Goal: Task Accomplishment & Management: Use online tool/utility

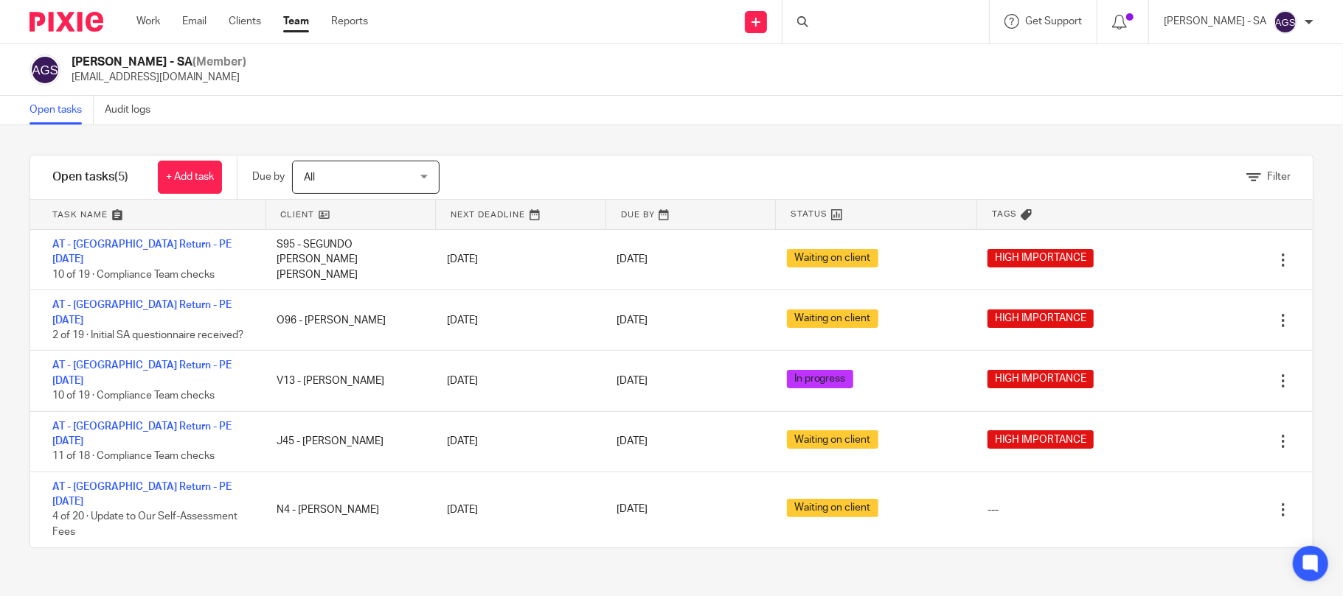
click at [877, 22] on div at bounding box center [885, 21] width 206 height 43
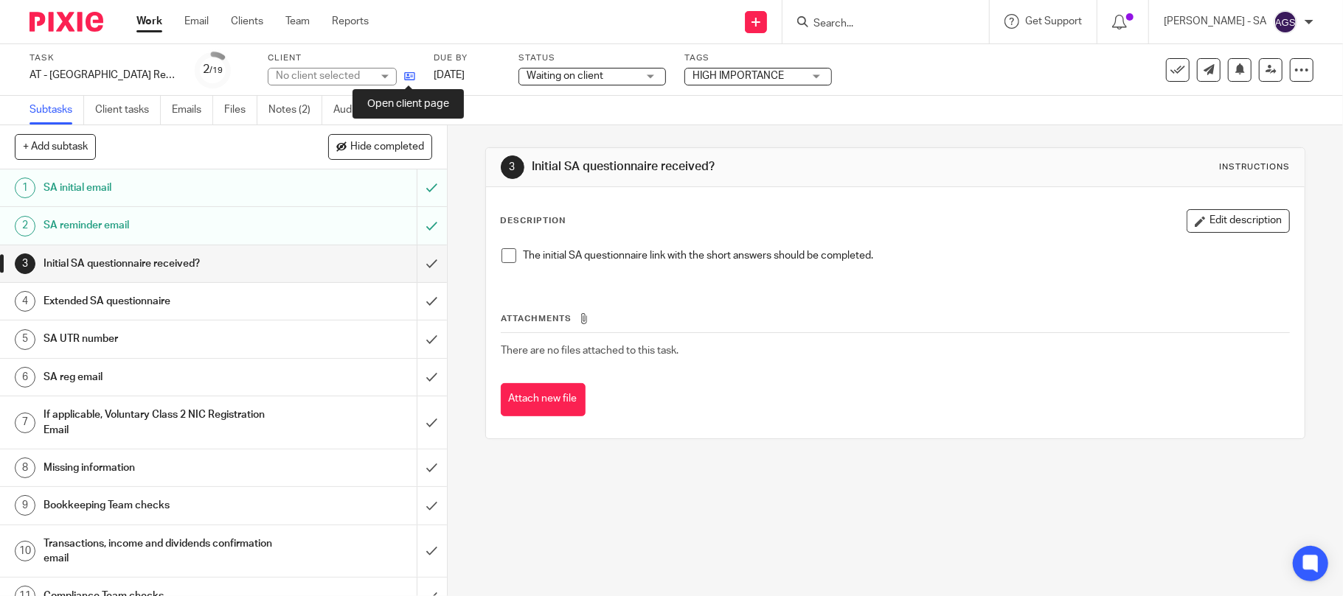
click at [410, 75] on icon at bounding box center [409, 76] width 11 height 11
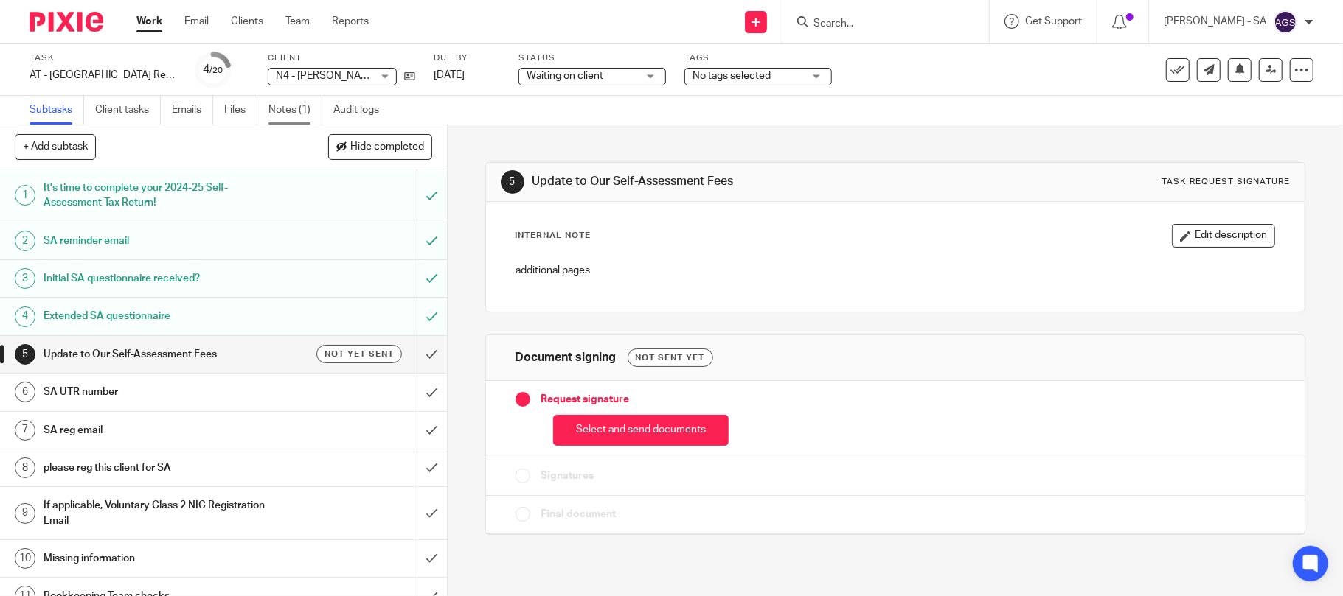
click at [279, 108] on link "Notes (1)" at bounding box center [295, 110] width 54 height 29
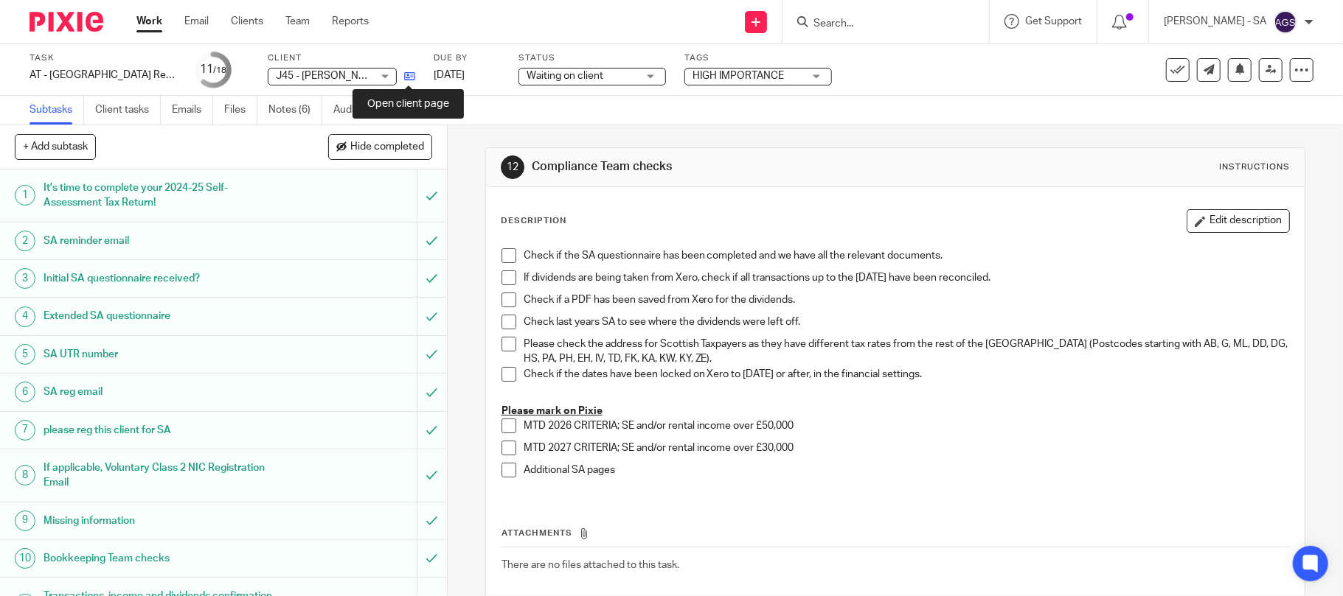
click at [404, 80] on icon at bounding box center [409, 76] width 11 height 11
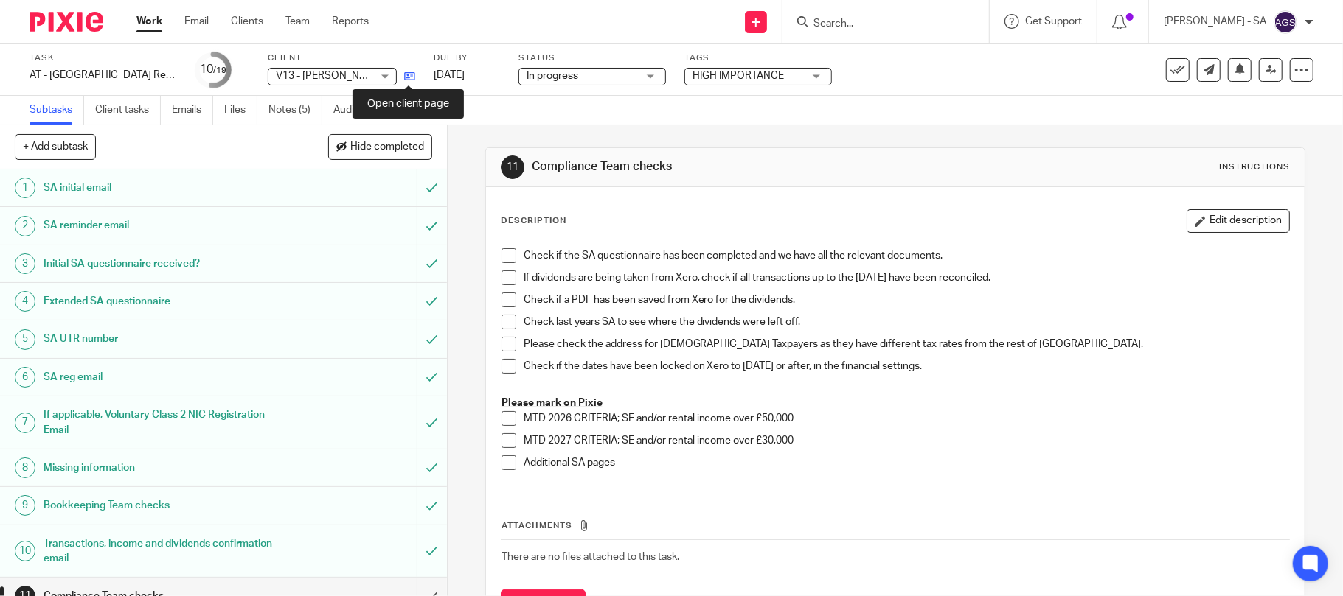
click at [405, 75] on icon at bounding box center [409, 76] width 11 height 11
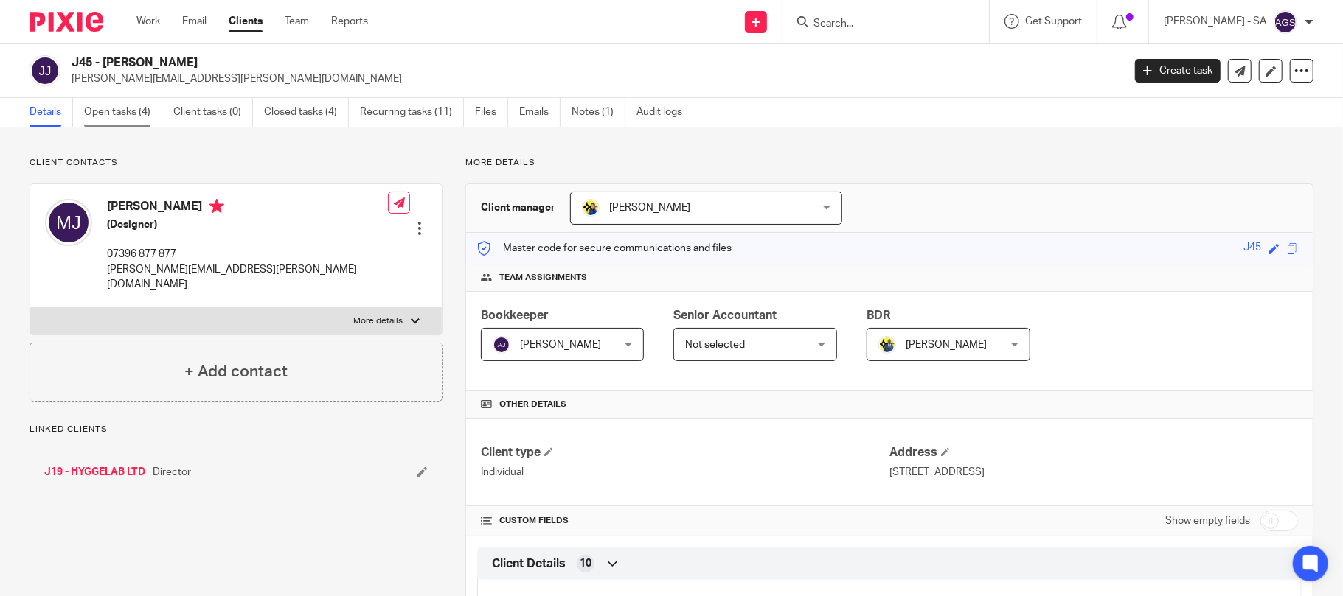
click at [155, 110] on link "Open tasks (4)" at bounding box center [123, 112] width 78 height 29
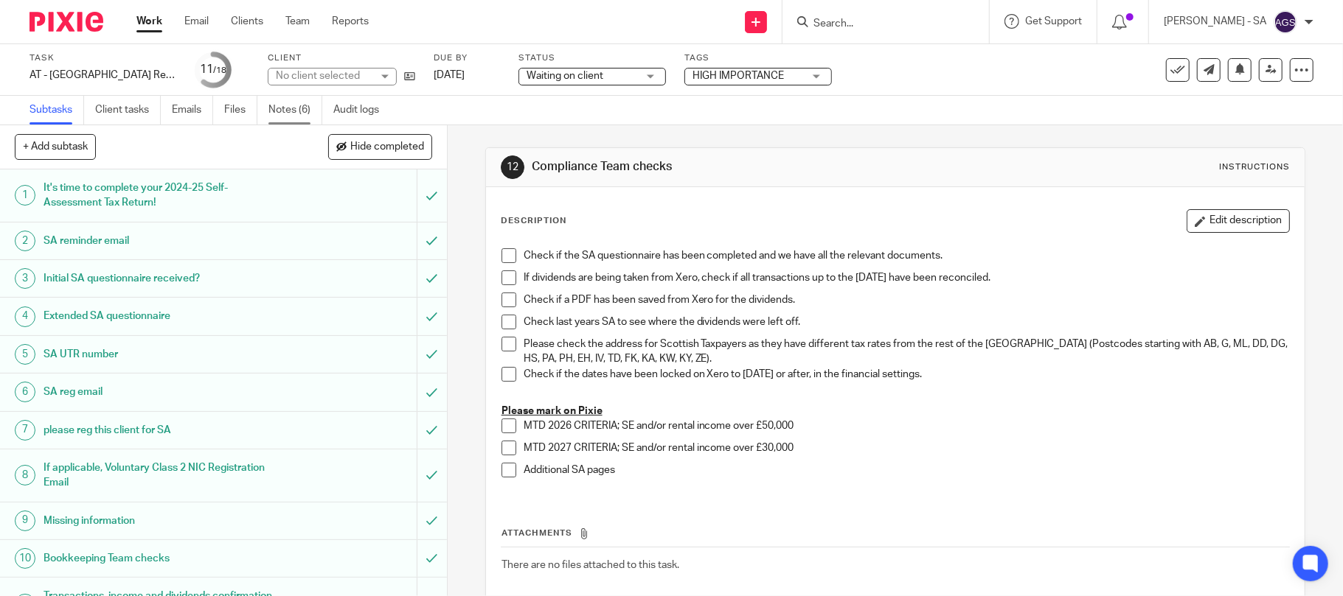
click at [290, 112] on link "Notes (6)" at bounding box center [295, 110] width 54 height 29
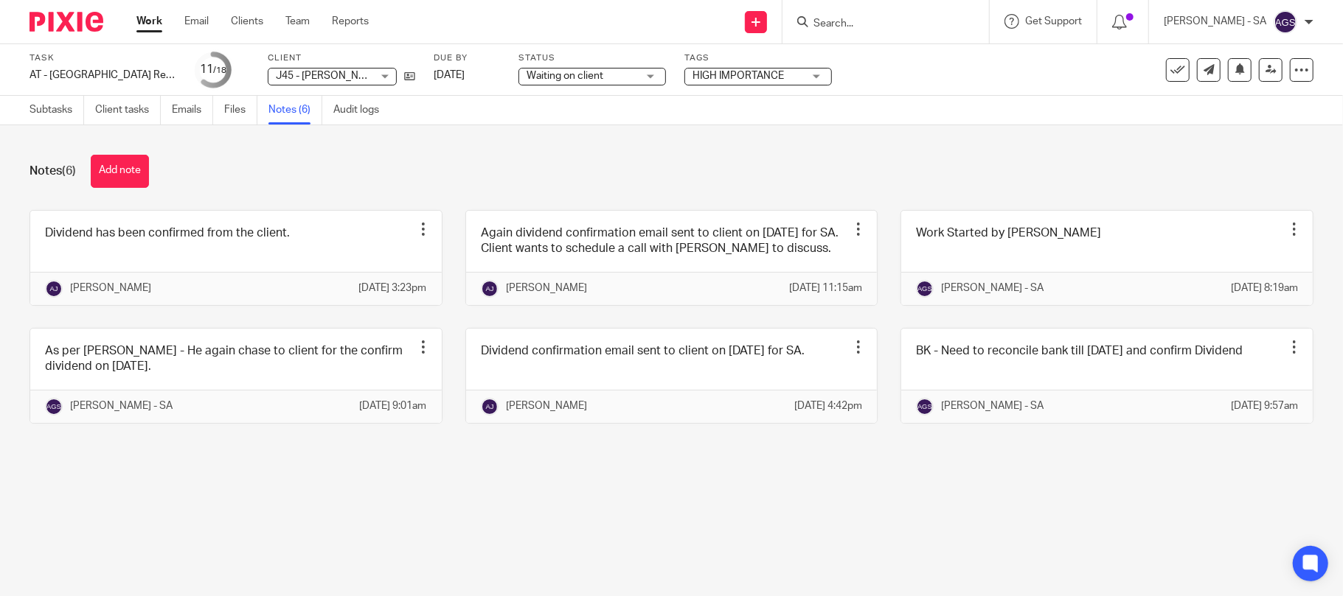
click at [549, 27] on div "Send new email Create task Add client Request signature Get Support Contact Sup…" at bounding box center [867, 21] width 952 height 43
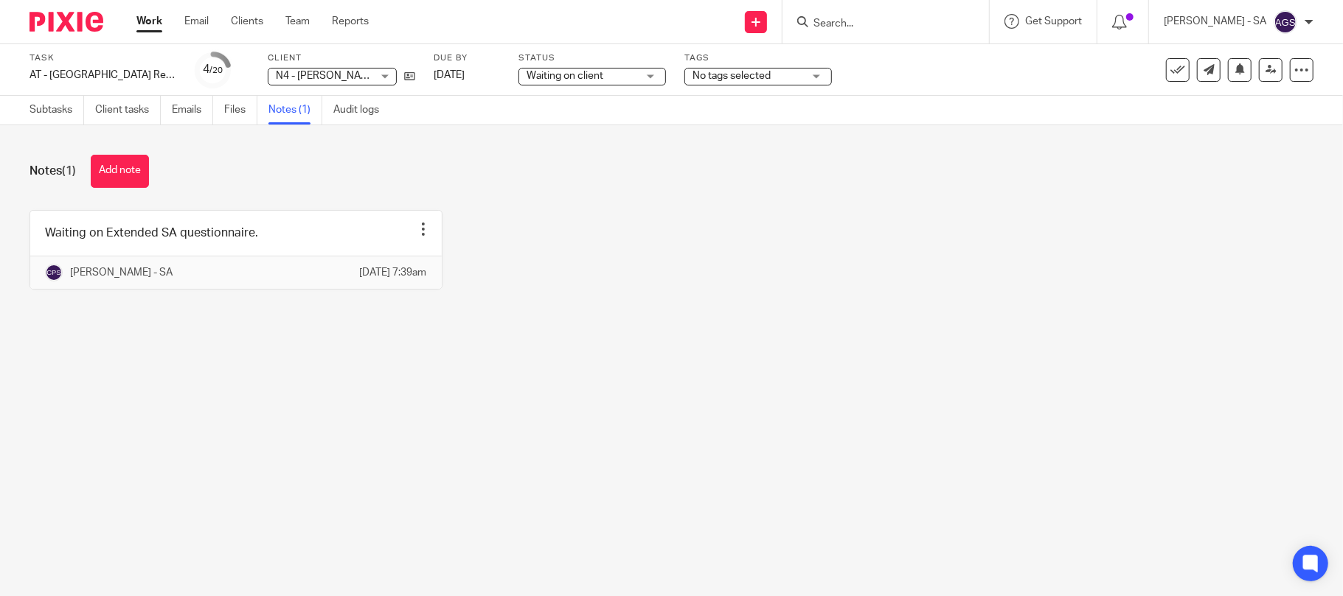
drag, startPoint x: 664, startPoint y: 342, endPoint x: 904, endPoint y: 7, distance: 411.6
click at [679, 329] on div "Notes (1) Add note Waiting on Extended SA questionnaire. Edit note Delete note …" at bounding box center [671, 233] width 1343 height 216
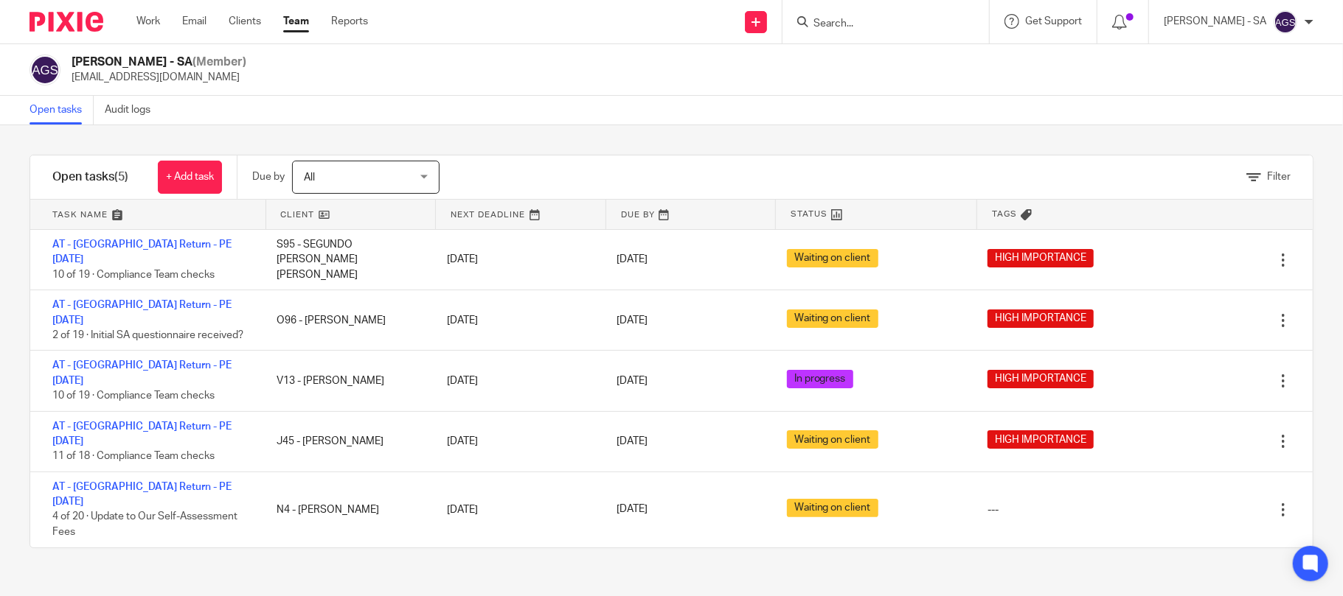
click at [270, 531] on div "Filter tasks Only show tasks matching all of these conditions 1 Client name Is …" at bounding box center [671, 360] width 1343 height 471
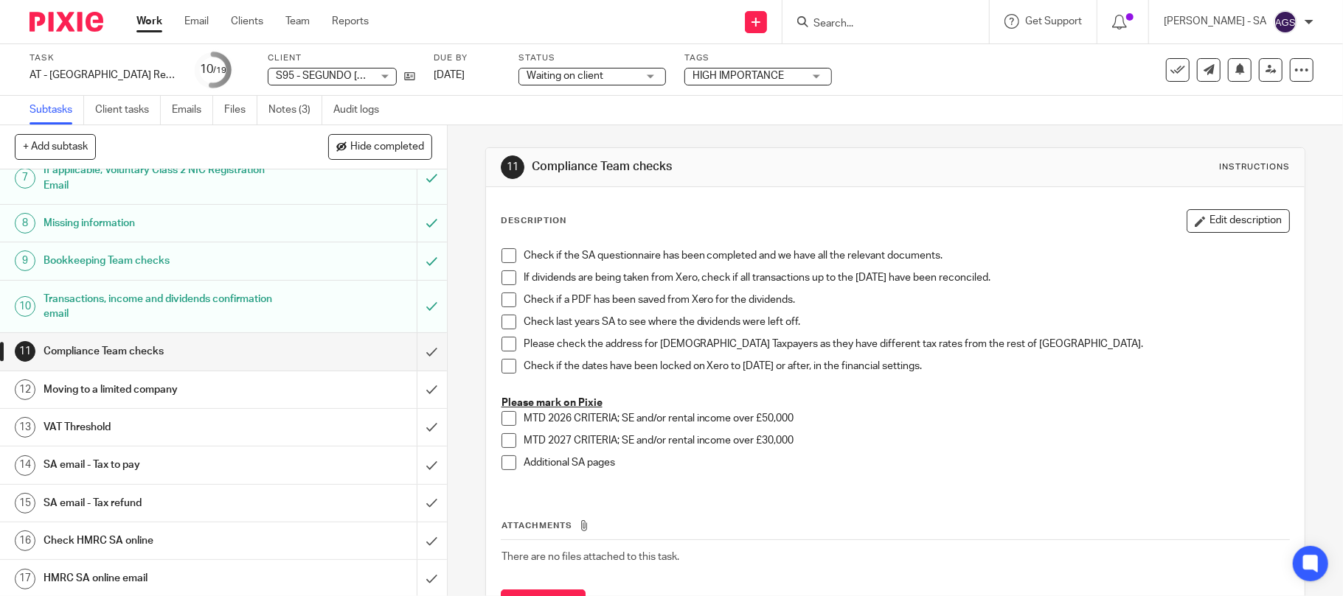
scroll to position [295, 0]
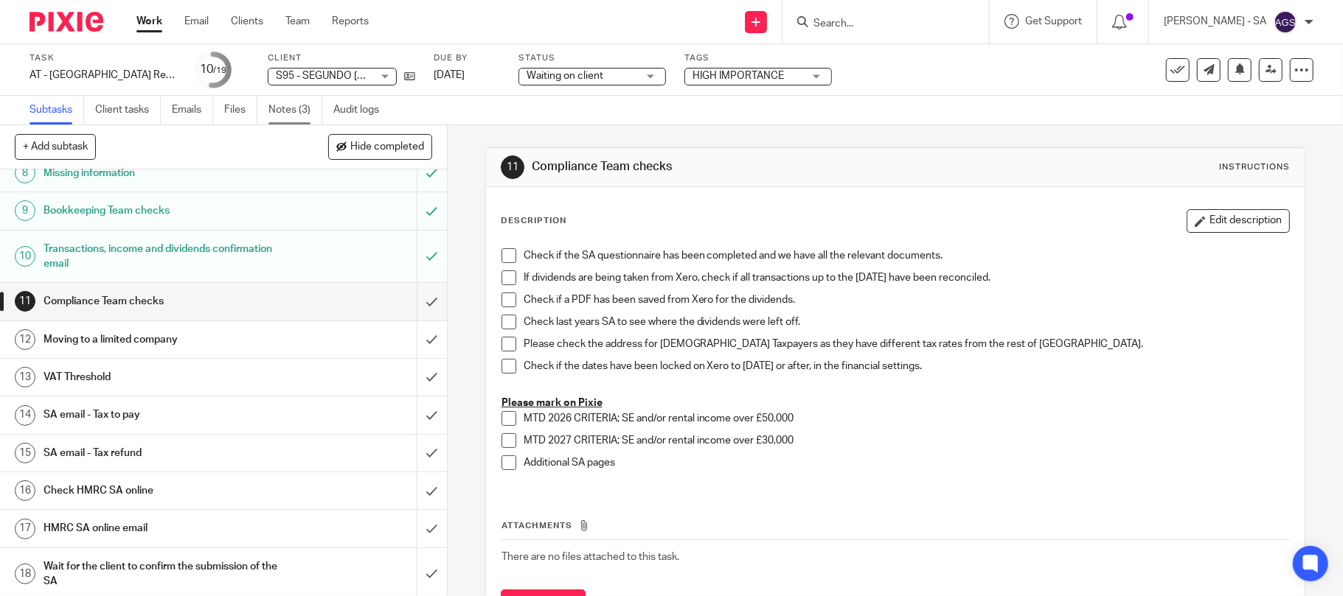
click at [283, 114] on link "Notes (3)" at bounding box center [295, 110] width 54 height 29
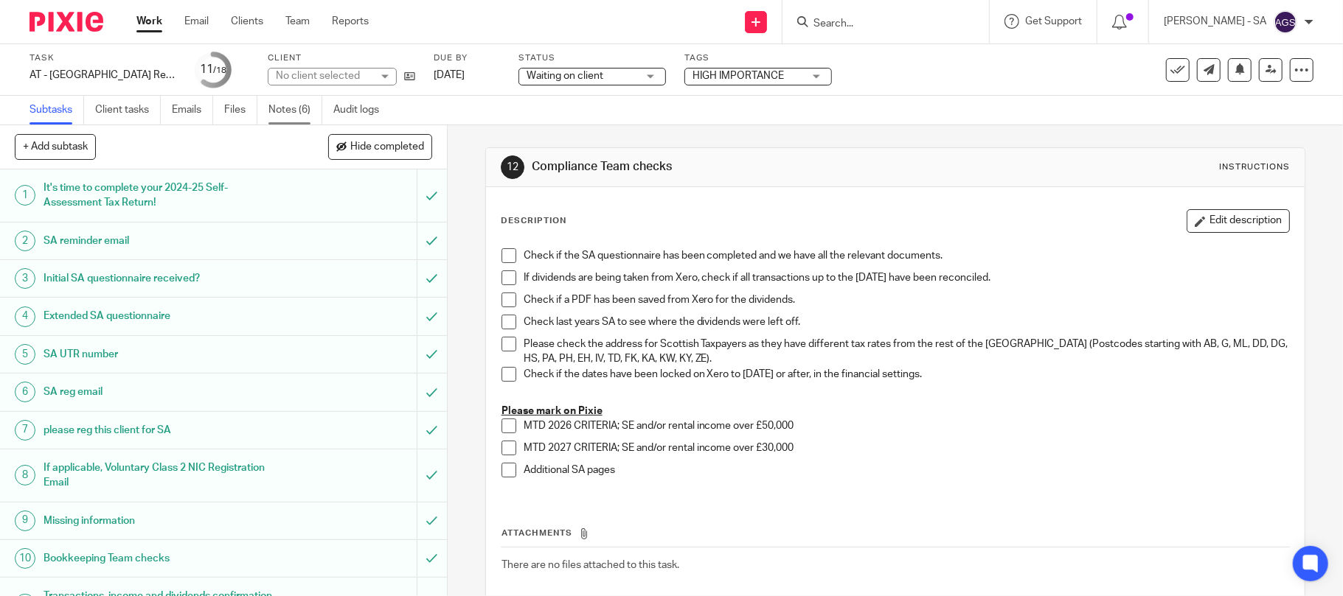
click at [288, 110] on link "Notes (6)" at bounding box center [295, 110] width 54 height 29
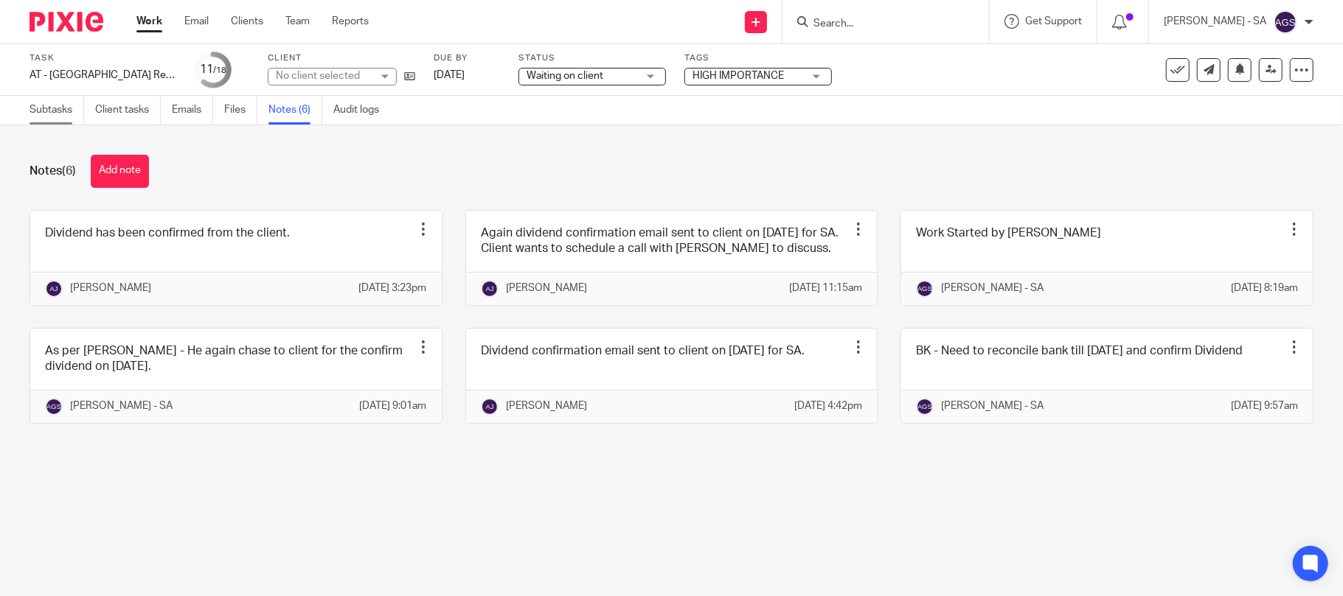
click at [53, 113] on link "Subtasks" at bounding box center [56, 110] width 55 height 29
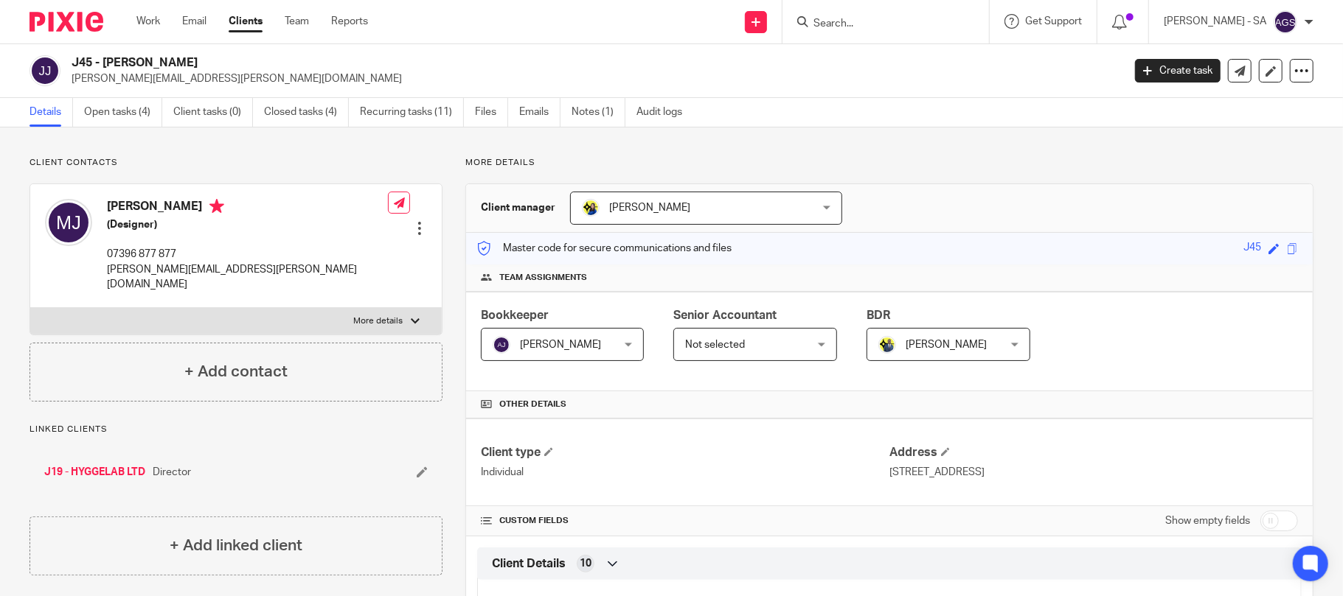
click at [866, 21] on input "Search" at bounding box center [878, 24] width 133 height 13
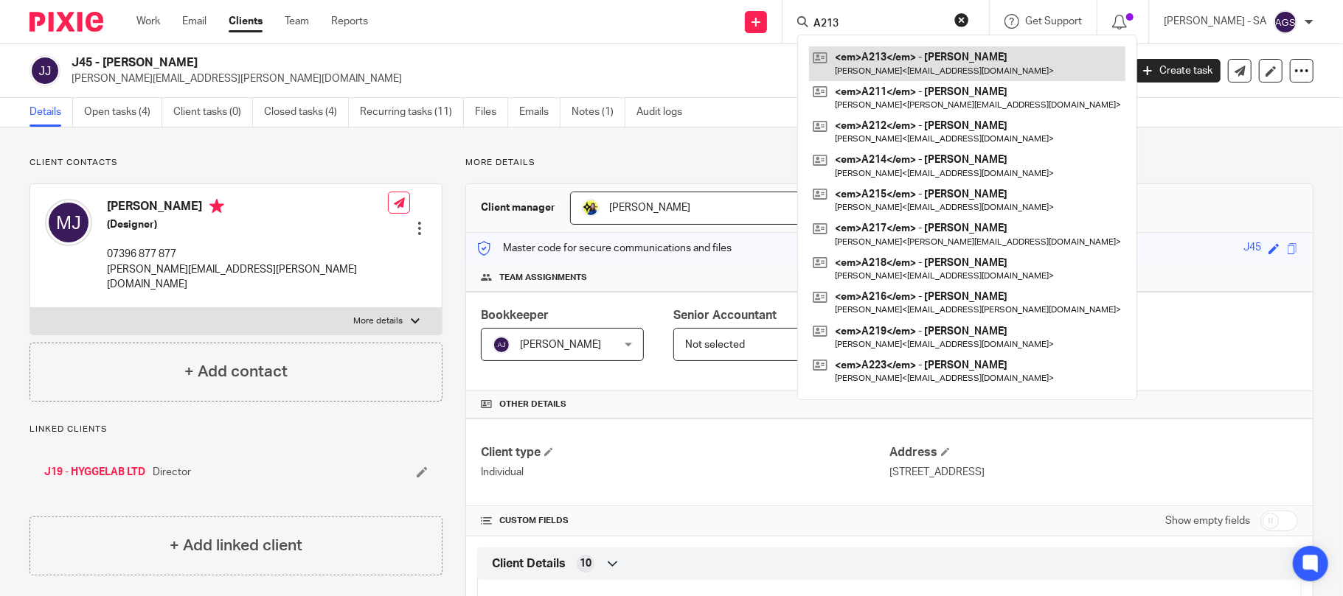
type input "A213"
click at [906, 60] on link at bounding box center [967, 63] width 316 height 34
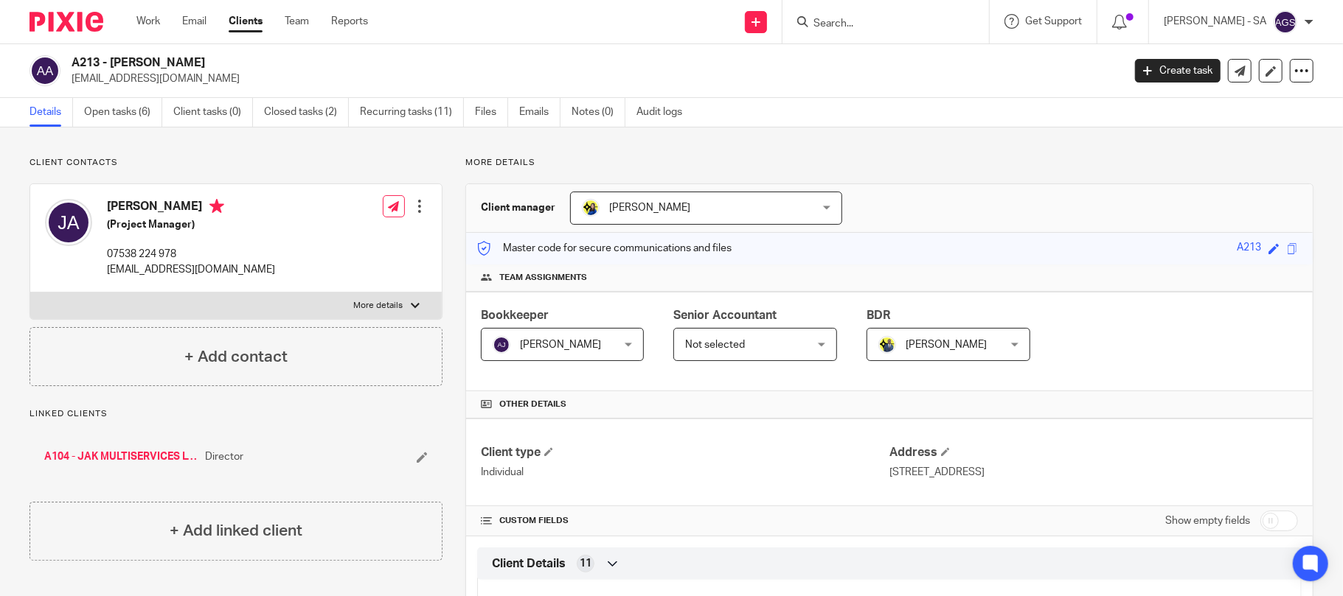
click at [889, 22] on input "Search" at bounding box center [878, 24] width 133 height 13
type input "H40"
click button "submit" at bounding box center [0, 0] width 0 height 0
click at [877, 65] on link at bounding box center [933, 63] width 249 height 34
click at [106, 118] on link "Open tasks (4)" at bounding box center [123, 112] width 78 height 29
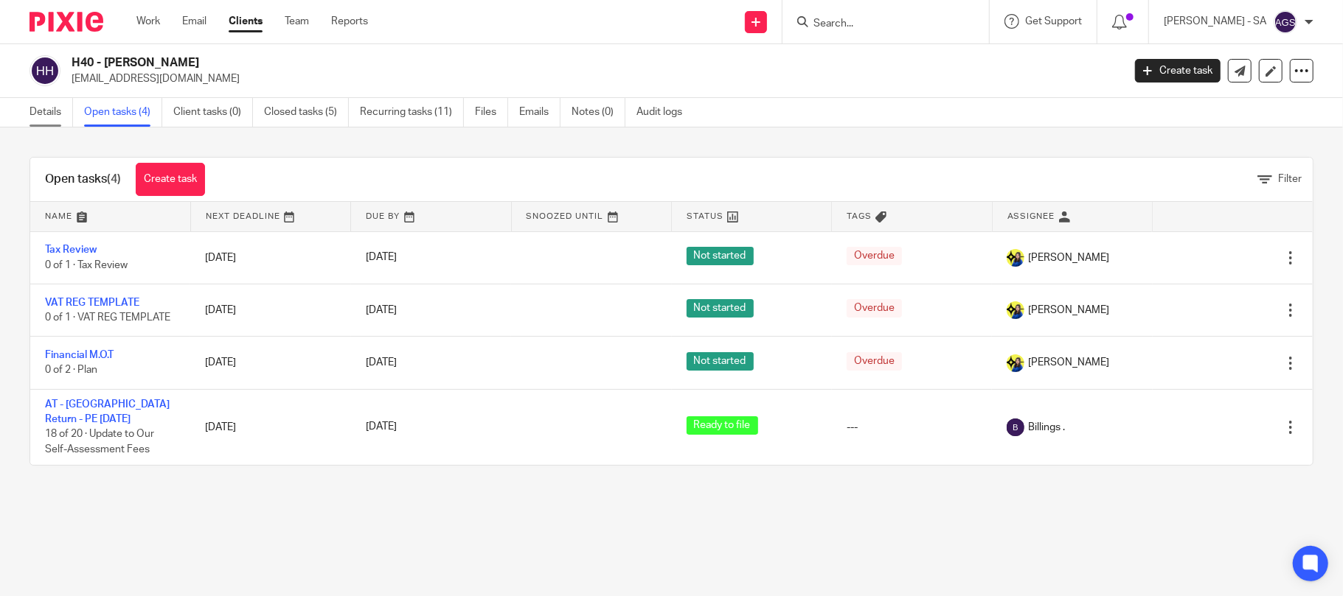
click at [51, 115] on link "Details" at bounding box center [50, 112] width 43 height 29
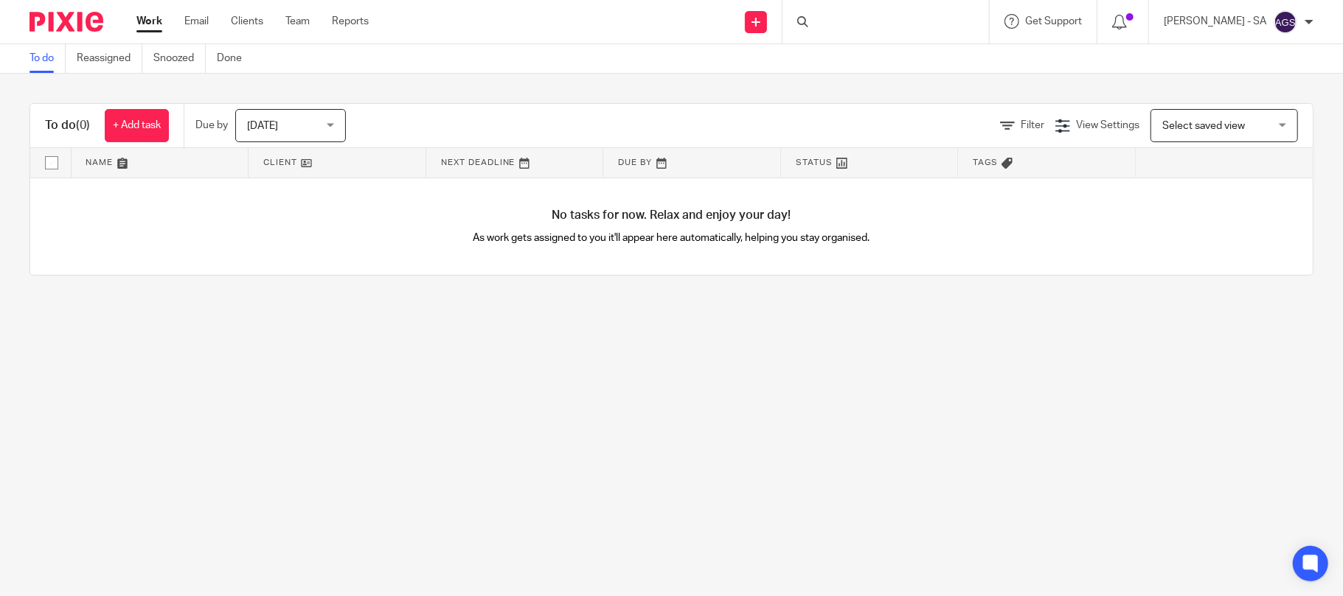
click at [889, 27] on div at bounding box center [885, 21] width 206 height 43
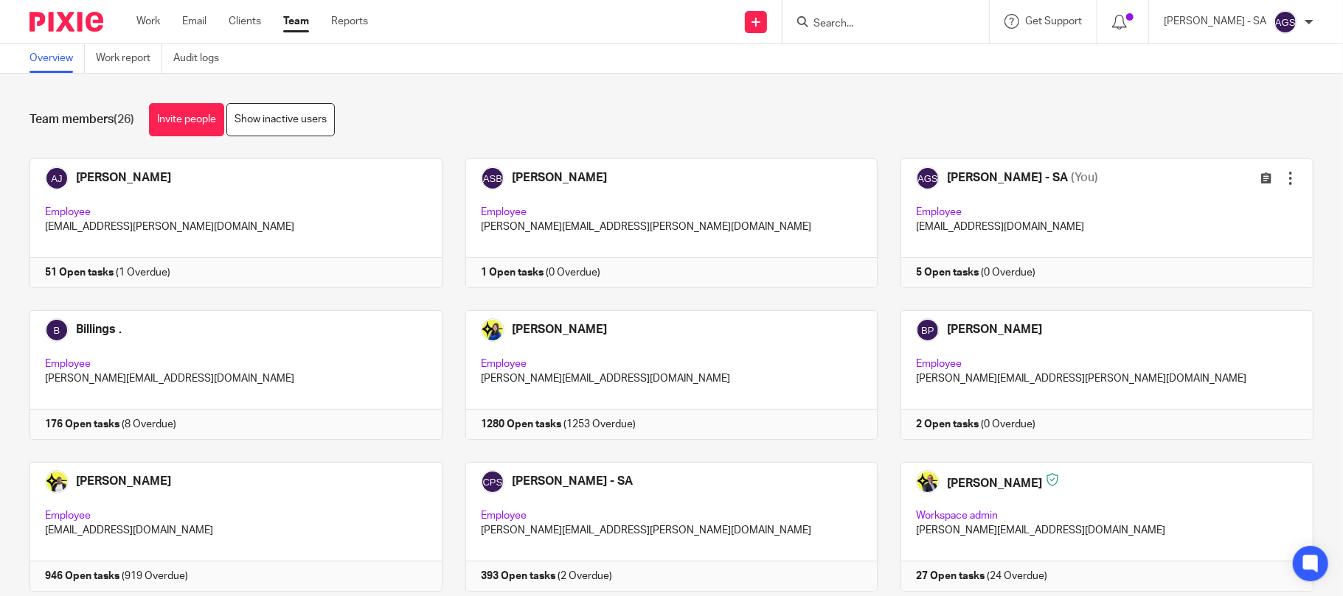
click at [849, 27] on input "Search" at bounding box center [878, 24] width 133 height 13
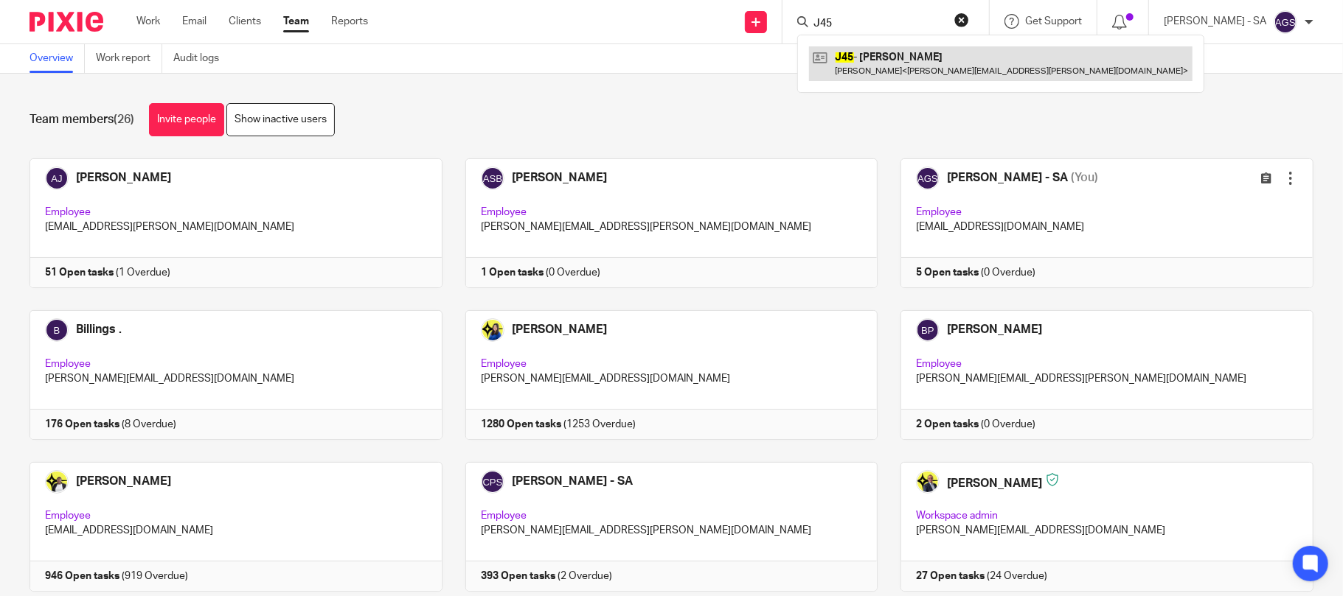
type input "J45"
click at [912, 52] on link at bounding box center [1000, 63] width 383 height 34
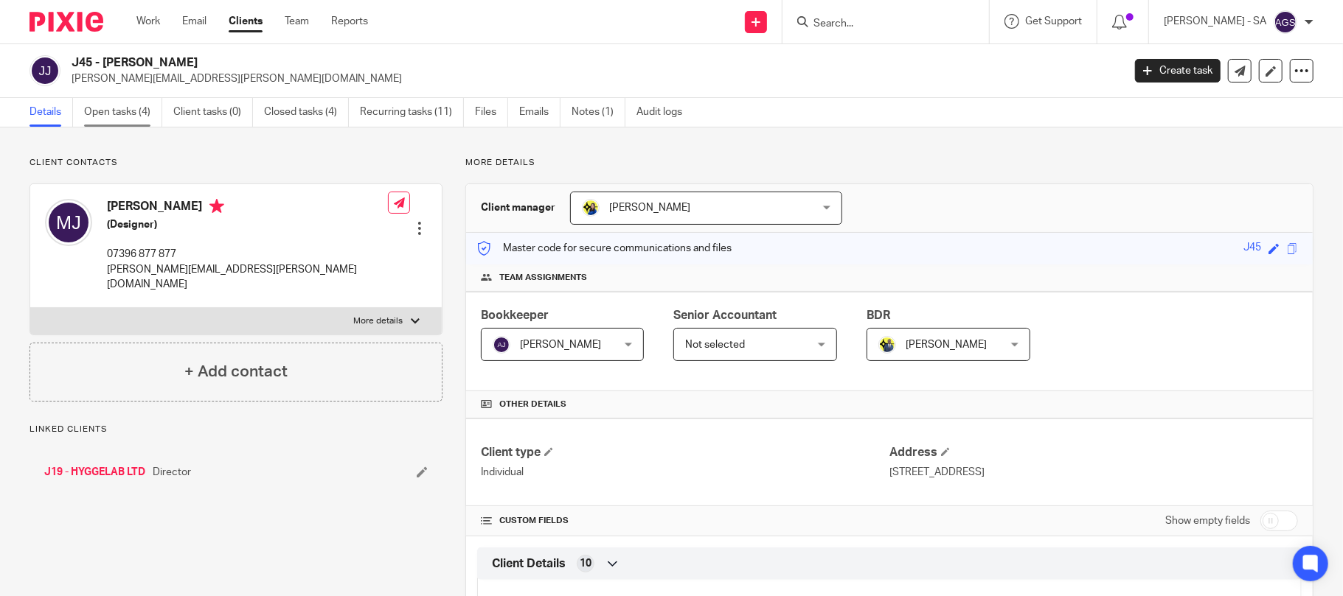
click at [122, 118] on link "Open tasks (4)" at bounding box center [123, 112] width 78 height 29
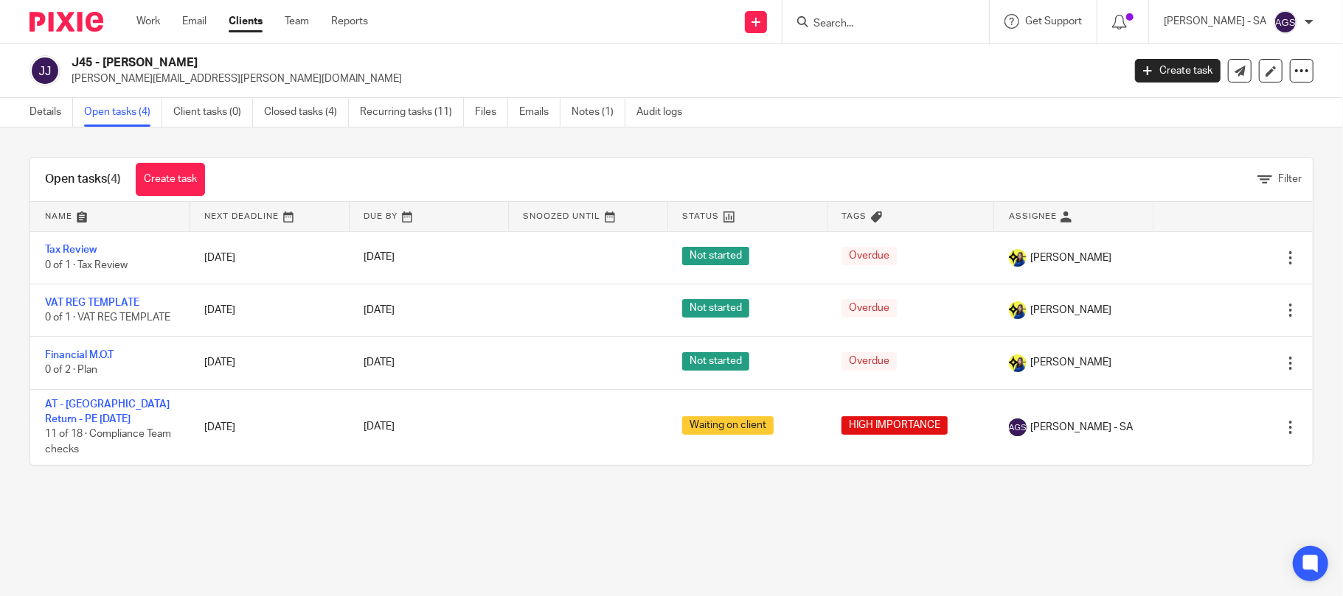
click at [92, 414] on link "AT - [GEOGRAPHIC_DATA] Return - PE [DATE]" at bounding box center [107, 412] width 125 height 25
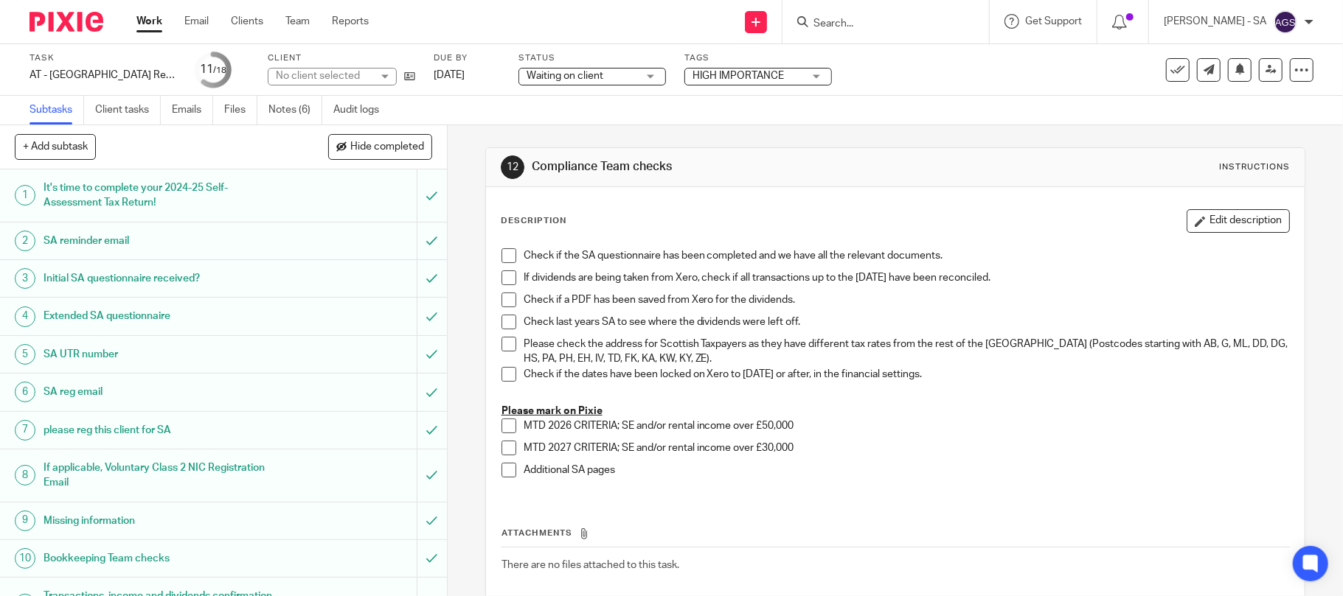
click at [302, 107] on link "Notes (6)" at bounding box center [295, 110] width 54 height 29
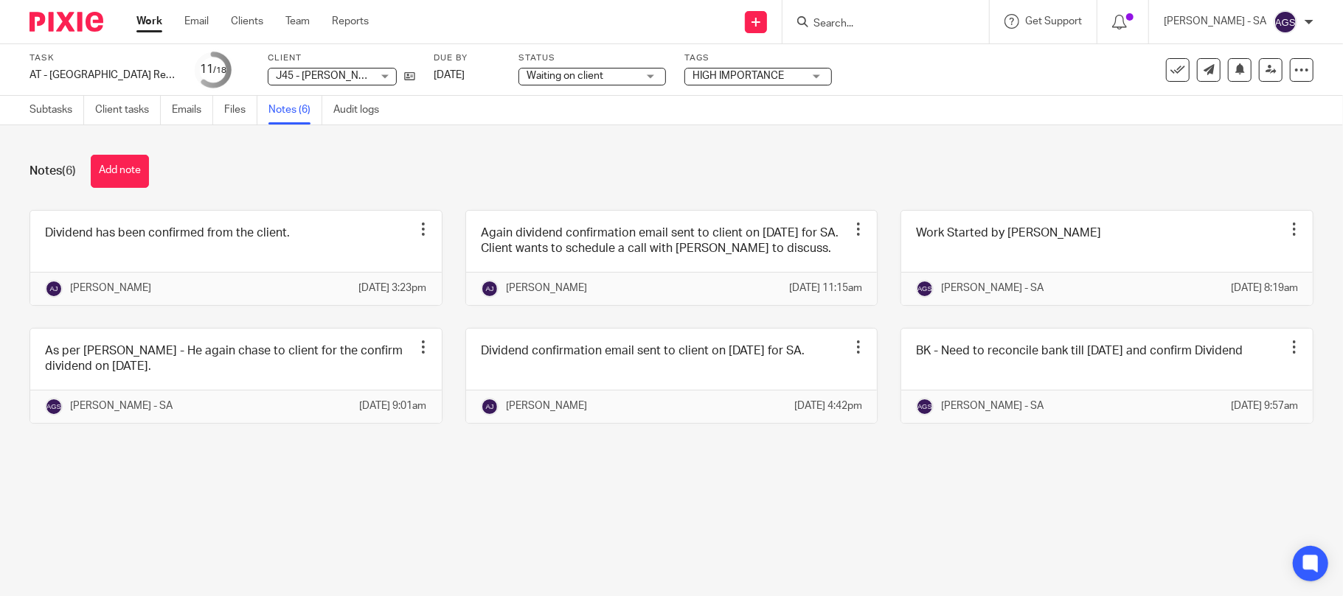
drag, startPoint x: 257, startPoint y: 526, endPoint x: 313, endPoint y: 171, distance: 359.1
click at [254, 526] on main "Task AT - SA Return - PE 05-04-2025 Save AT - SA Return - PE 05-04-2025 11 /18 …" at bounding box center [671, 298] width 1343 height 596
click at [39, 110] on link "Subtasks" at bounding box center [56, 110] width 55 height 29
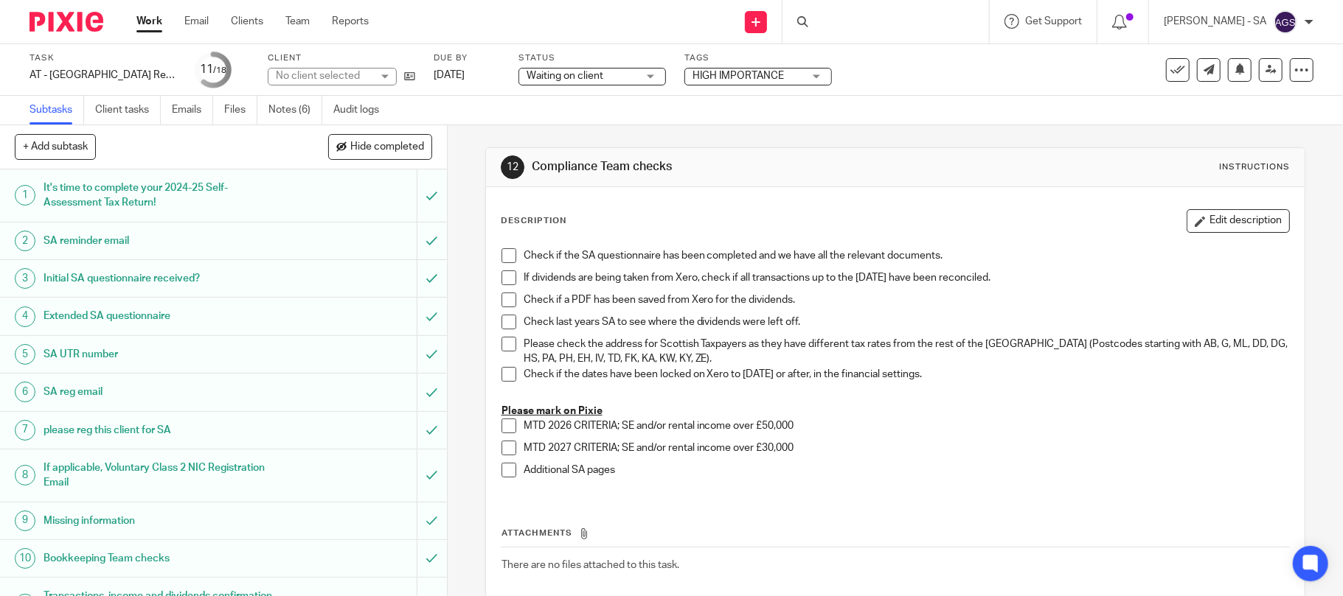
drag, startPoint x: 461, startPoint y: 114, endPoint x: 448, endPoint y: 115, distance: 12.6
click at [462, 113] on div "Subtasks Client tasks Emails Files Notes (6) Audit logs" at bounding box center [671, 110] width 1343 height 29
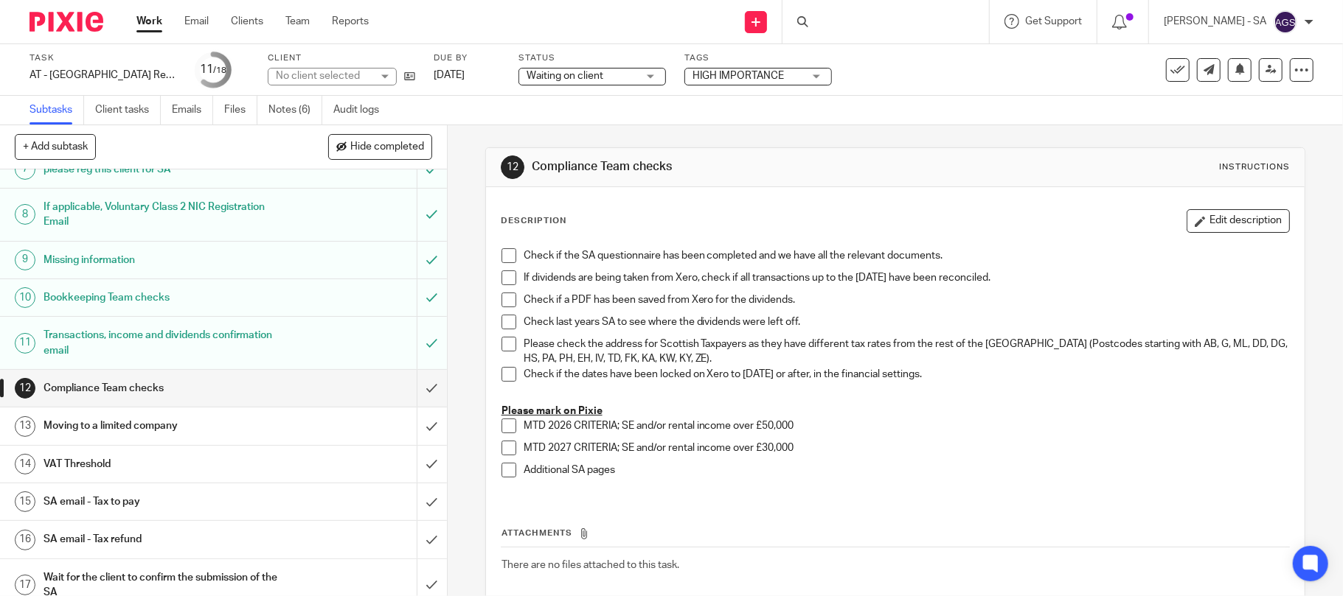
scroll to position [295, 0]
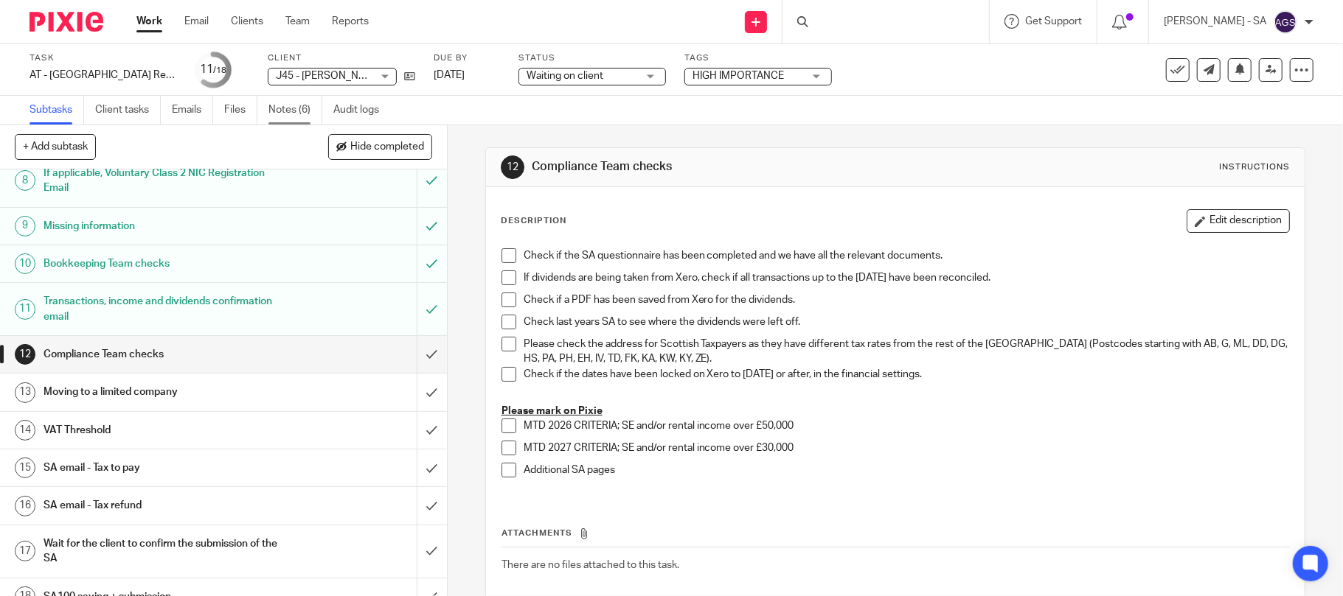
click at [274, 116] on link "Notes (6)" at bounding box center [295, 110] width 54 height 29
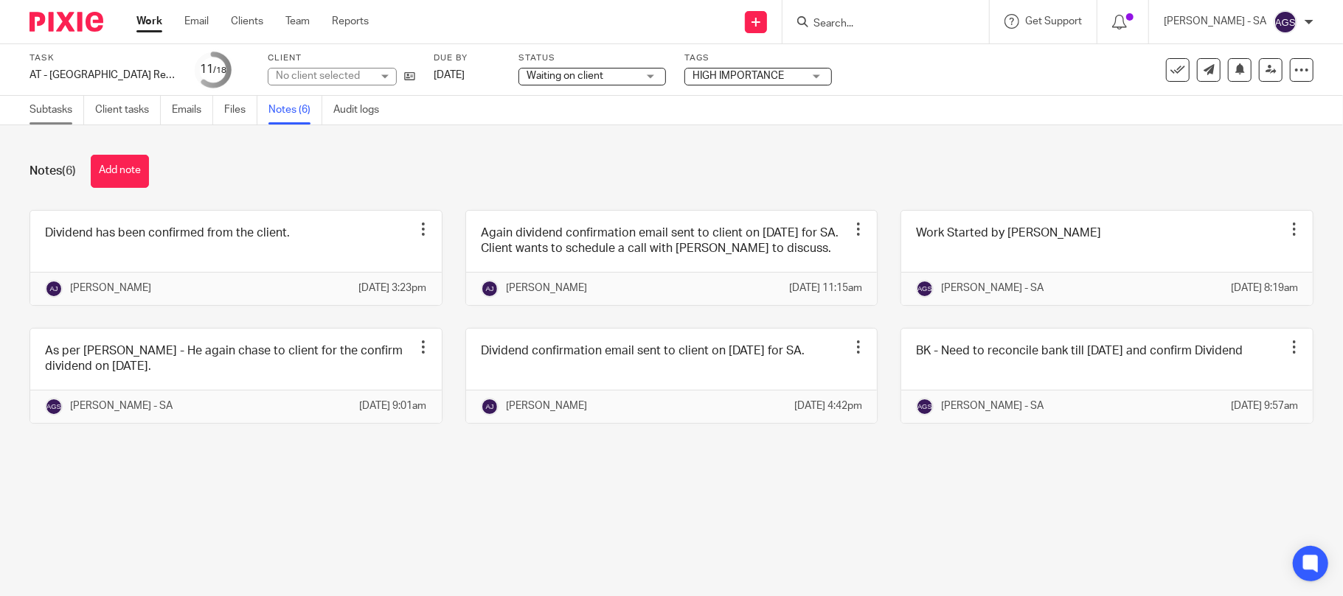
click at [33, 108] on link "Subtasks" at bounding box center [56, 110] width 55 height 29
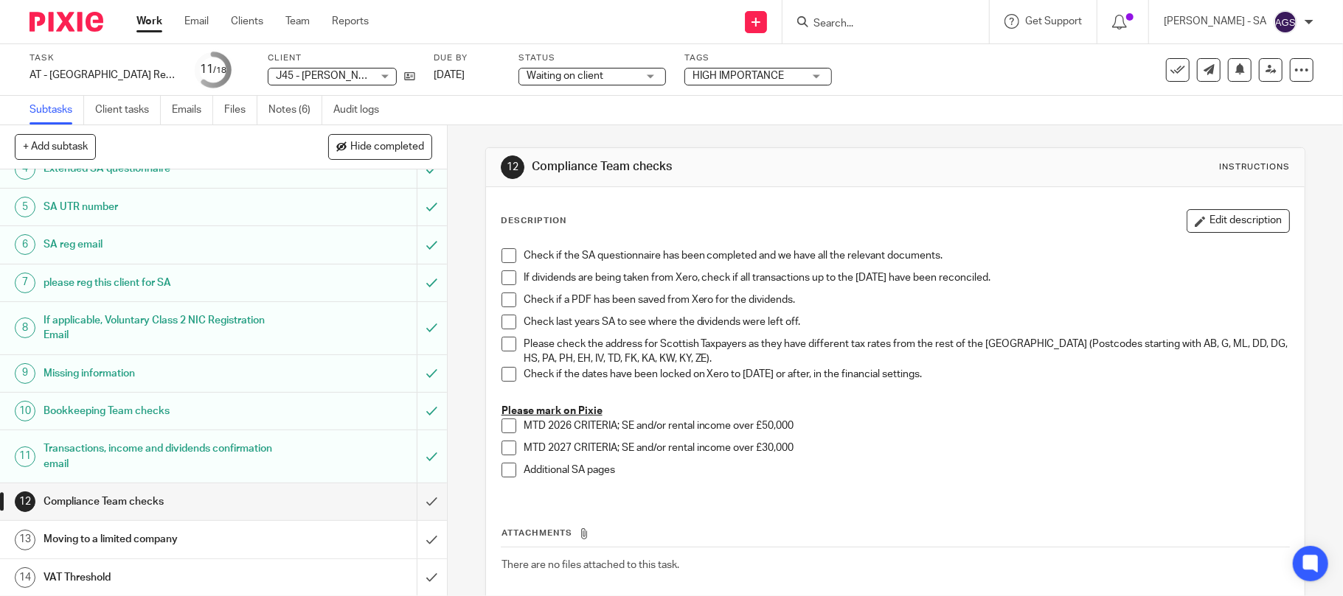
scroll to position [319, 0]
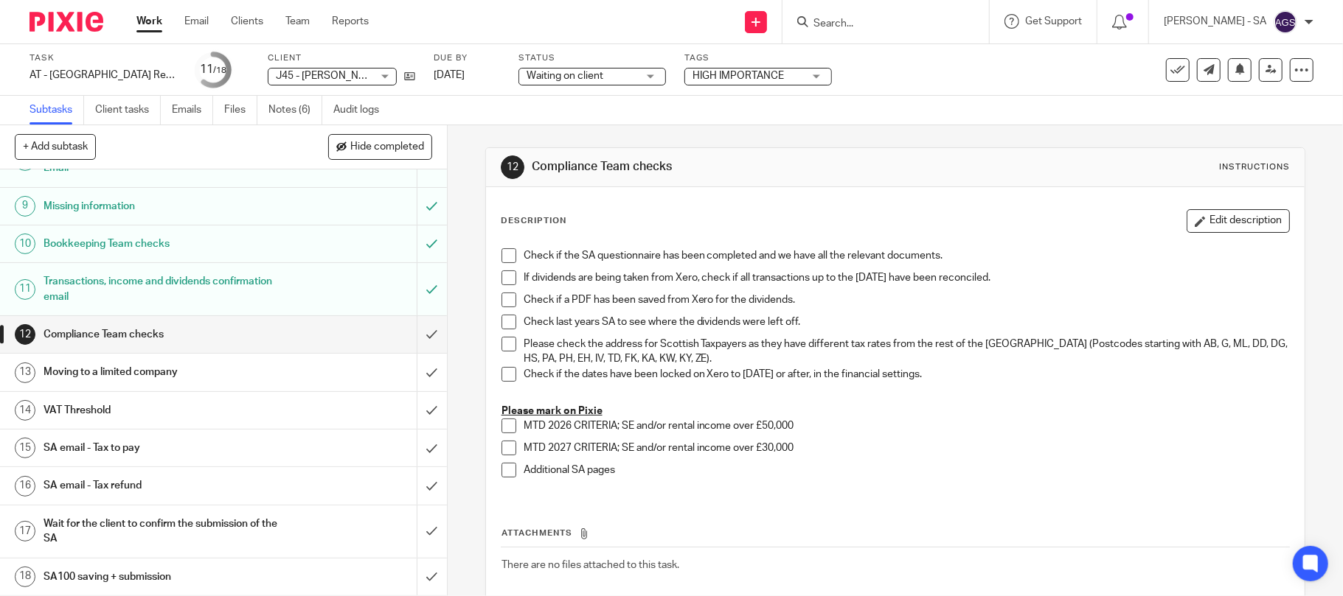
click at [119, 441] on h1 "SA email - Tax to pay" at bounding box center [162, 448] width 239 height 22
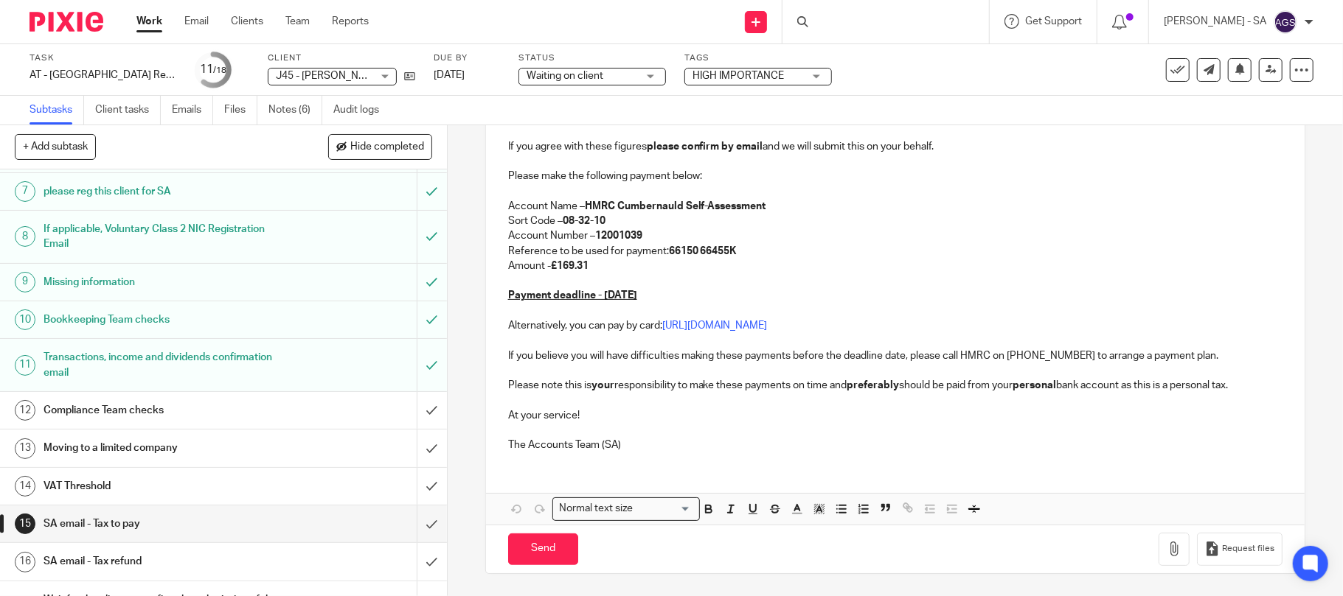
scroll to position [295, 0]
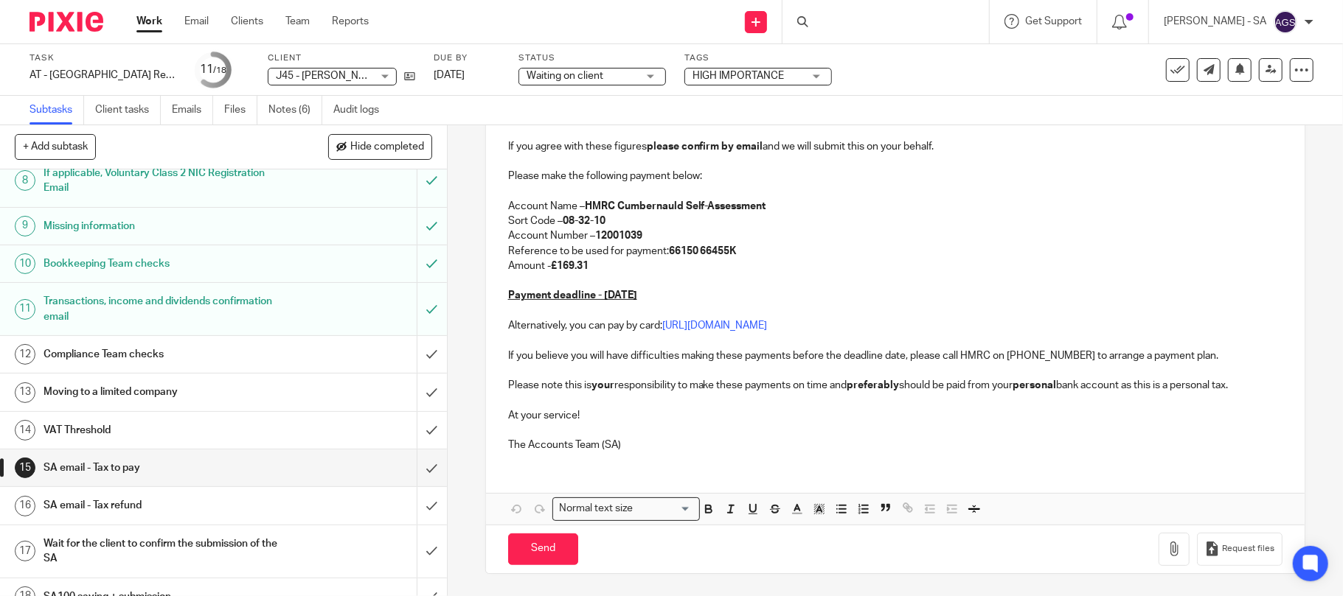
click at [105, 469] on h1 "SA email - Tax to pay" at bounding box center [162, 468] width 239 height 22
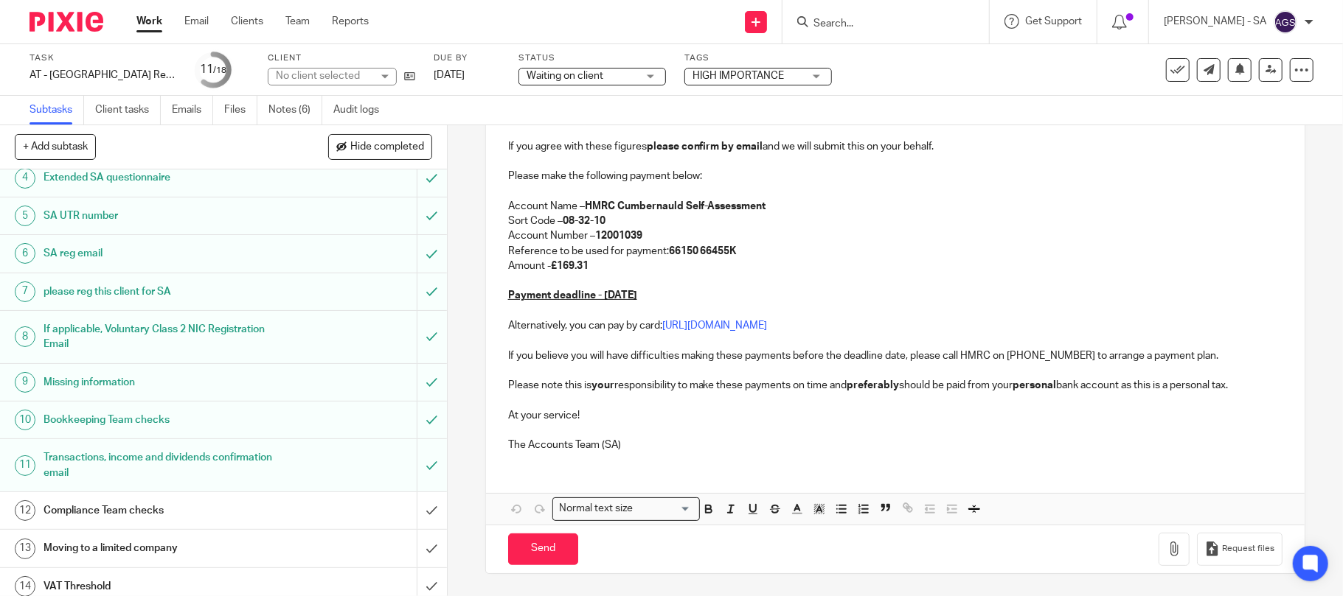
scroll to position [295, 0]
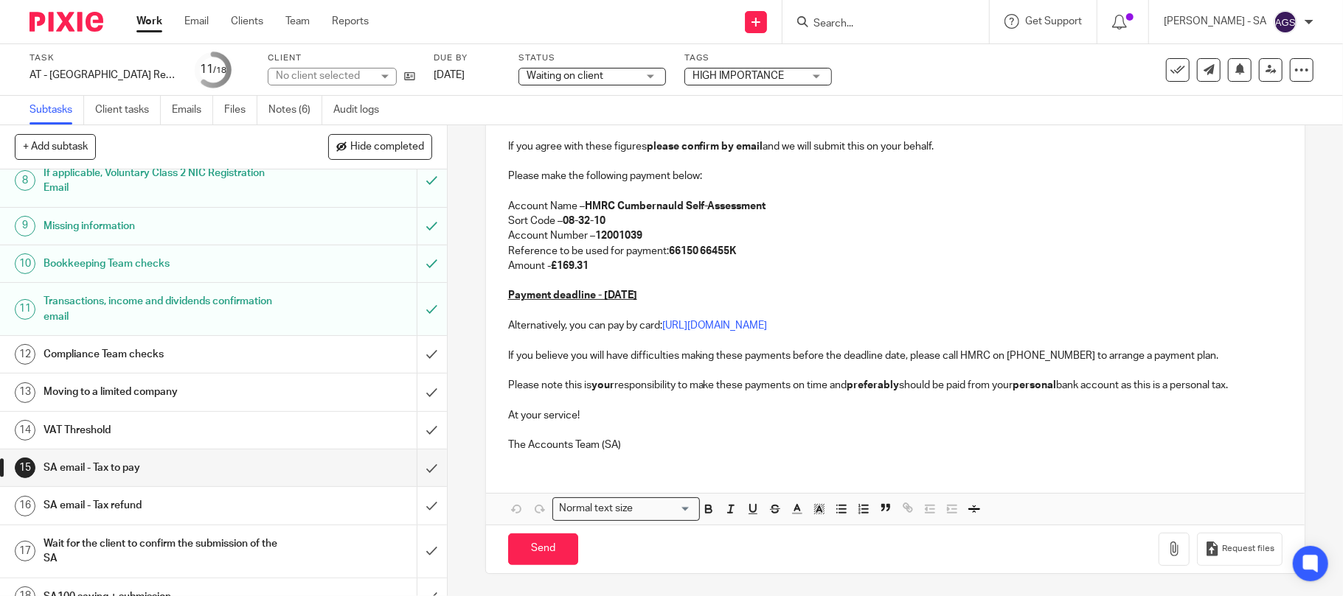
click at [100, 264] on h1 "Bookkeeping Team checks" at bounding box center [162, 264] width 239 height 22
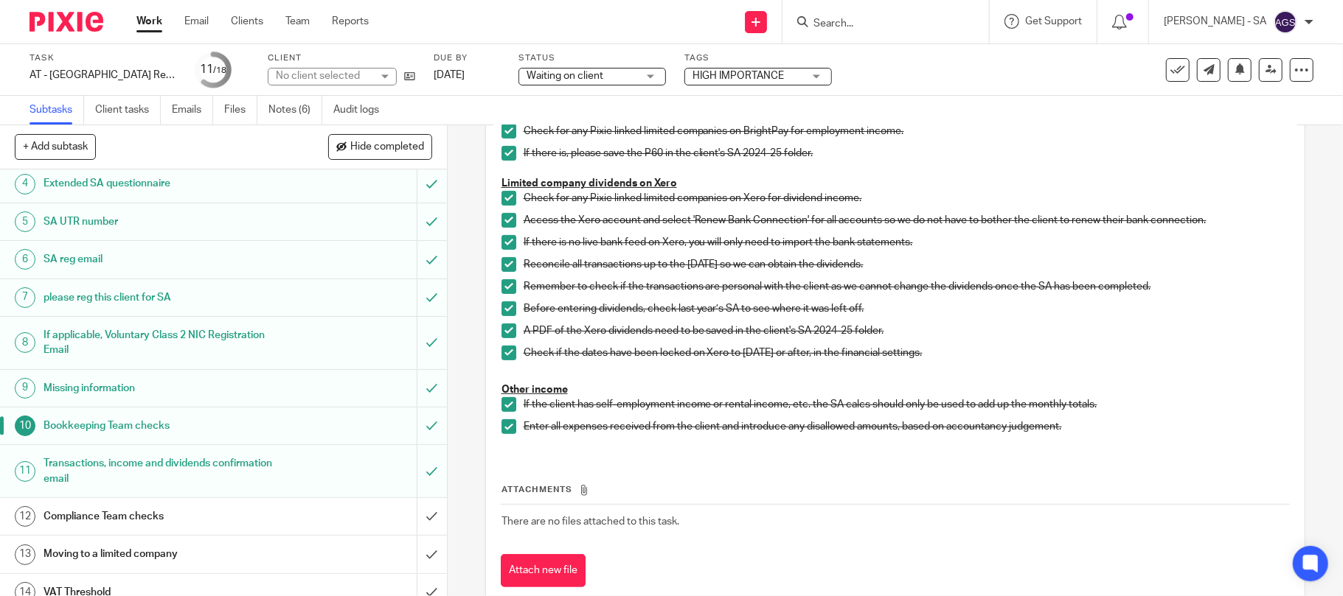
scroll to position [98, 0]
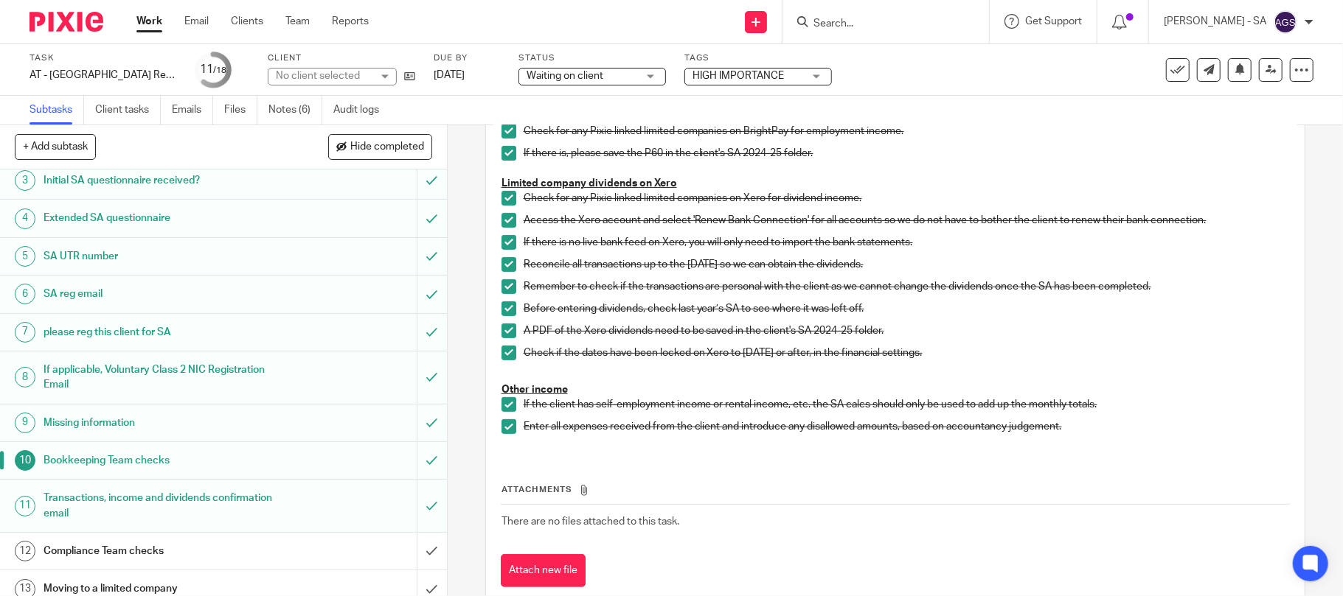
click at [87, 249] on h1 "SA UTR number" at bounding box center [162, 257] width 239 height 22
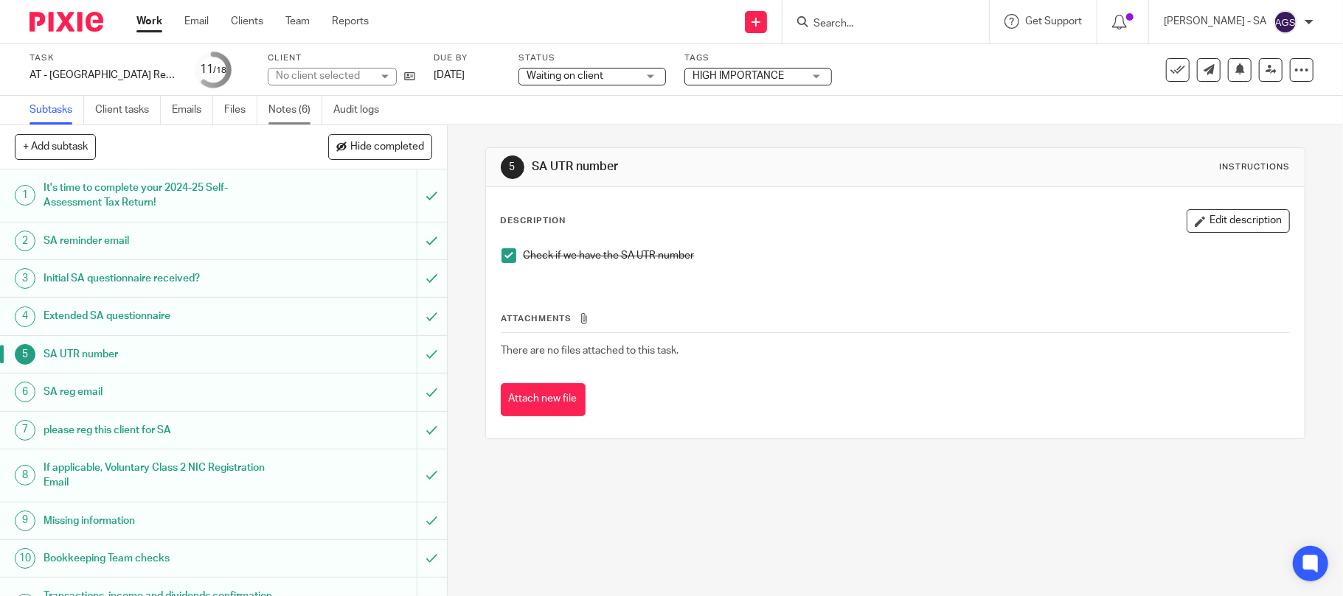
click at [278, 106] on link "Notes (6)" at bounding box center [295, 110] width 54 height 29
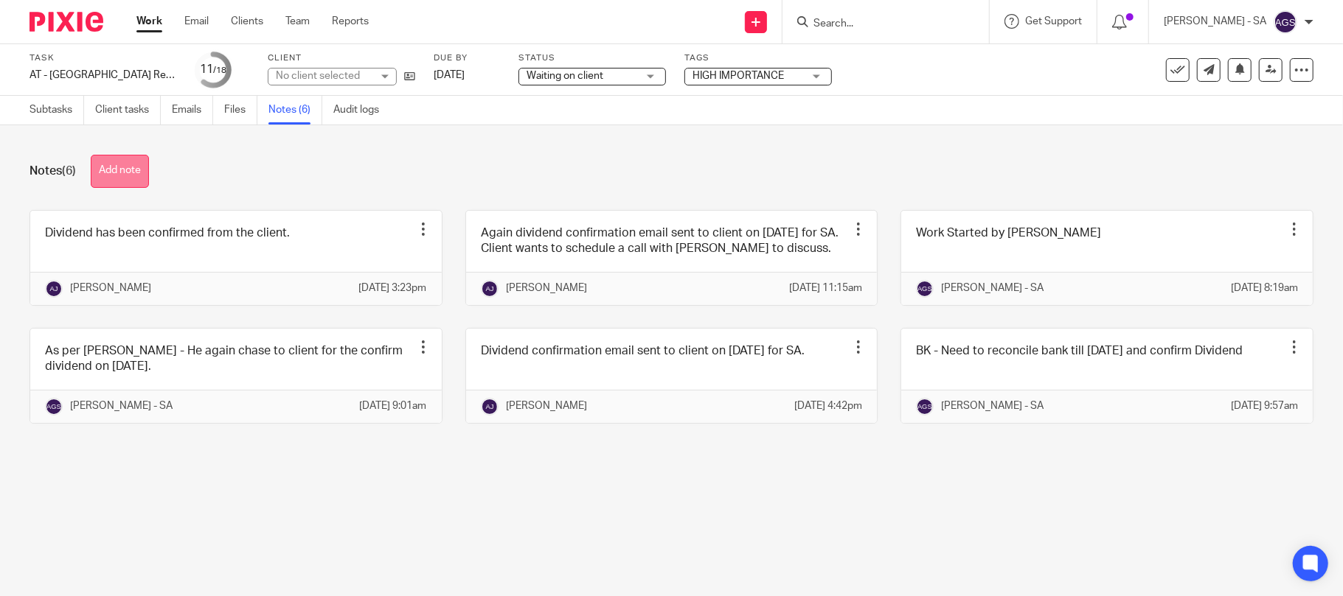
click at [125, 166] on button "Add note" at bounding box center [120, 171] width 58 height 33
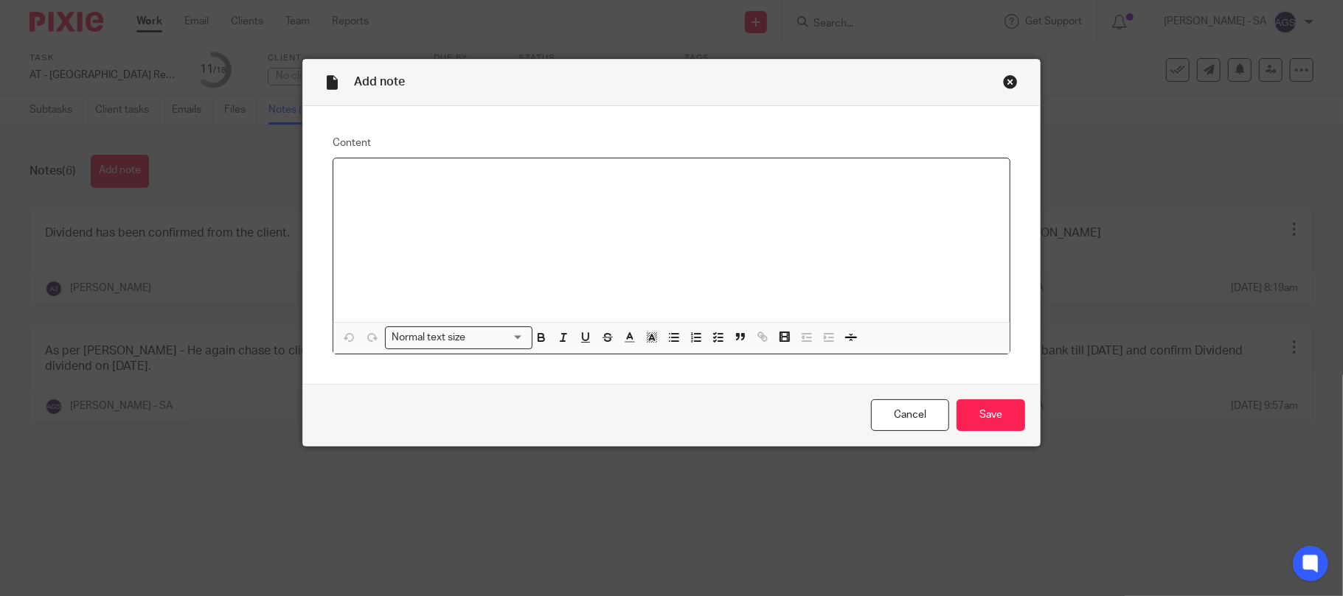
click at [348, 178] on p at bounding box center [671, 177] width 653 height 15
click at [1000, 414] on input "Save" at bounding box center [990, 416] width 69 height 32
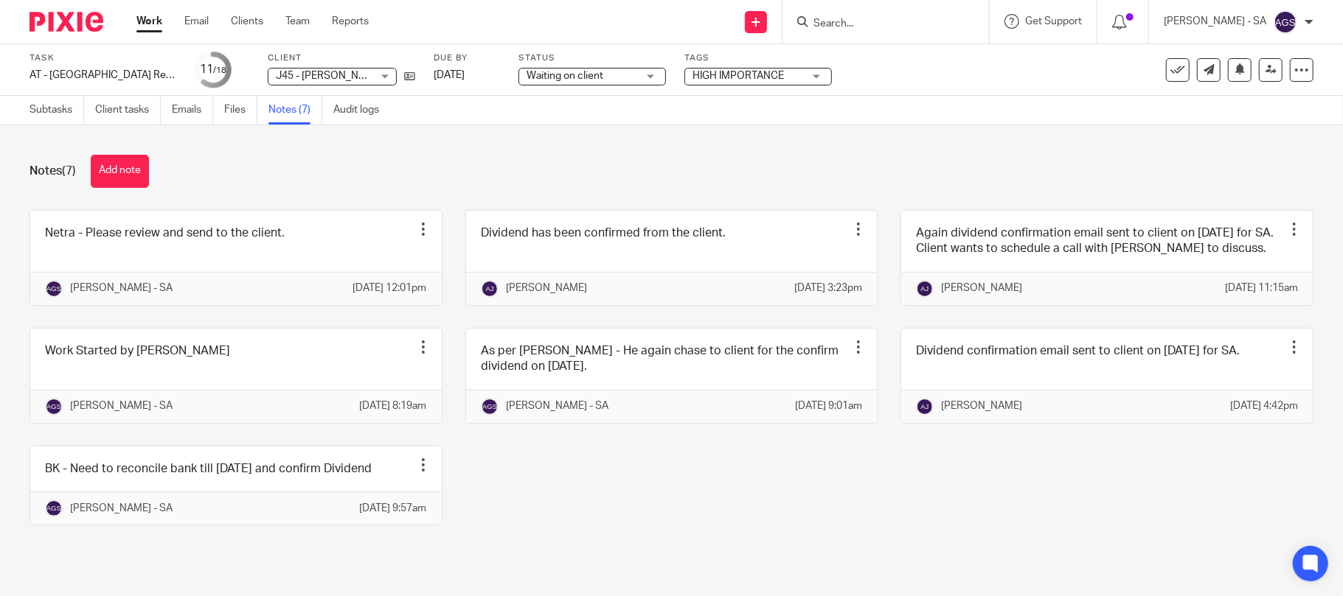
click at [562, 74] on span "Waiting on client" at bounding box center [564, 76] width 77 height 10
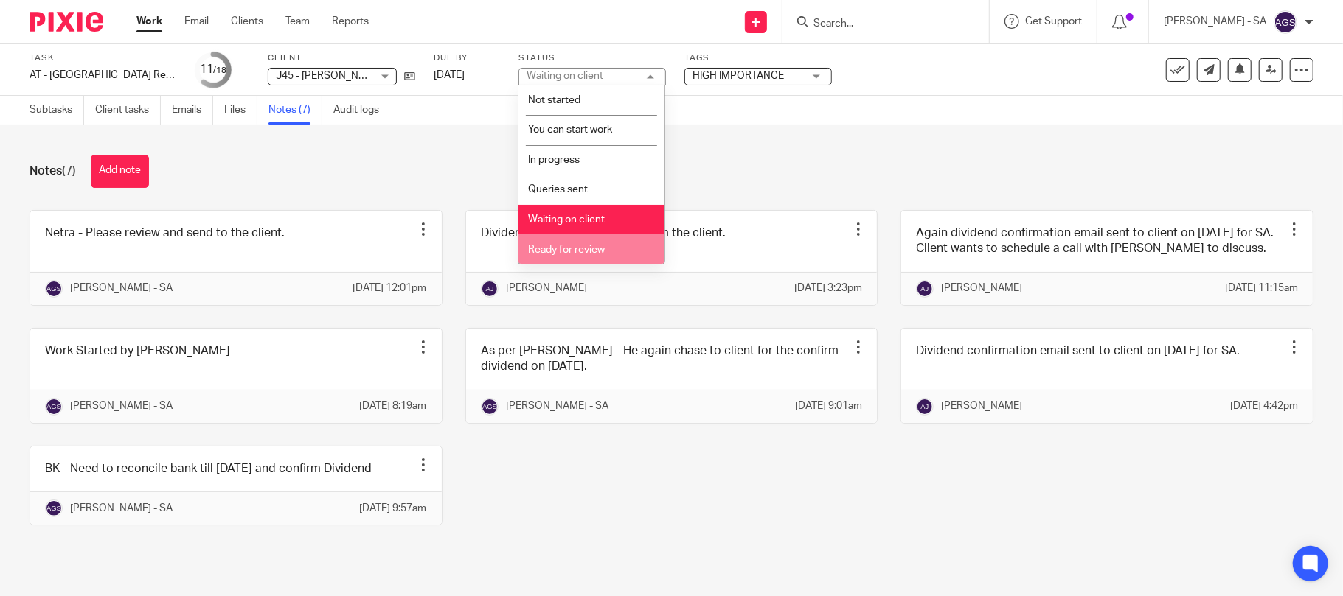
click at [552, 243] on li "Ready for review" at bounding box center [591, 249] width 146 height 30
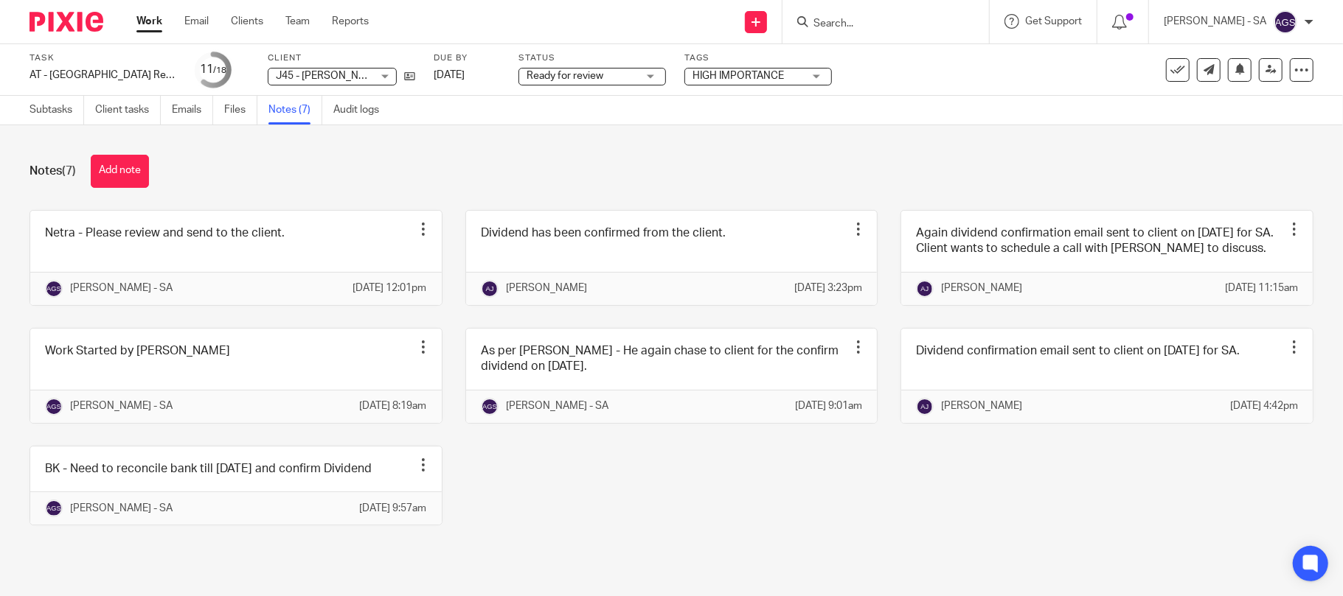
click at [559, 143] on div "Notes (7) Add note Netra - Please review and send to the client. Edit note Dele…" at bounding box center [671, 351] width 1343 height 452
click at [55, 110] on link "Subtasks" at bounding box center [56, 110] width 55 height 29
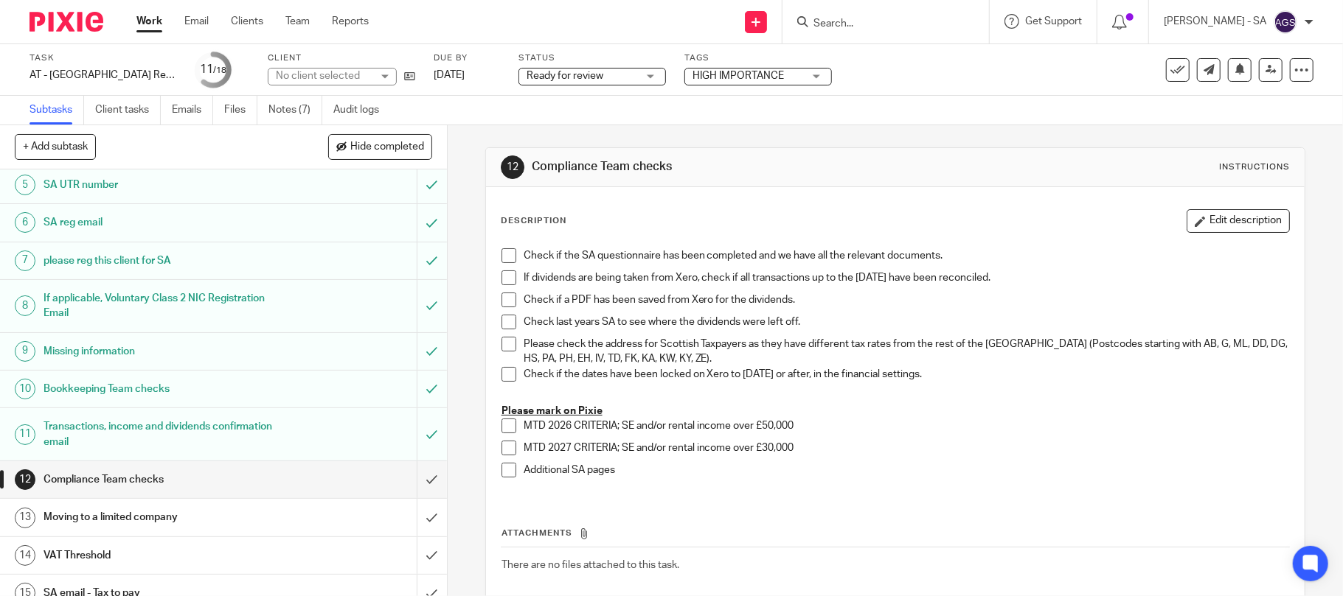
scroll to position [319, 0]
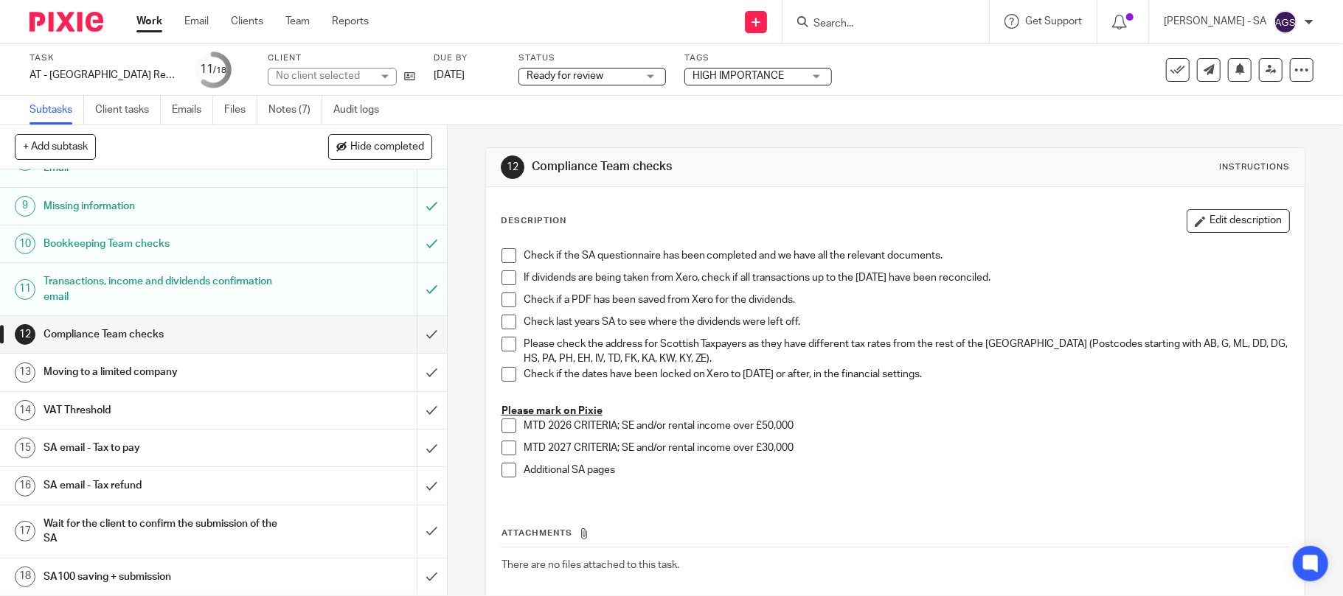
click at [114, 451] on h1 "SA email - Tax to pay" at bounding box center [162, 448] width 239 height 22
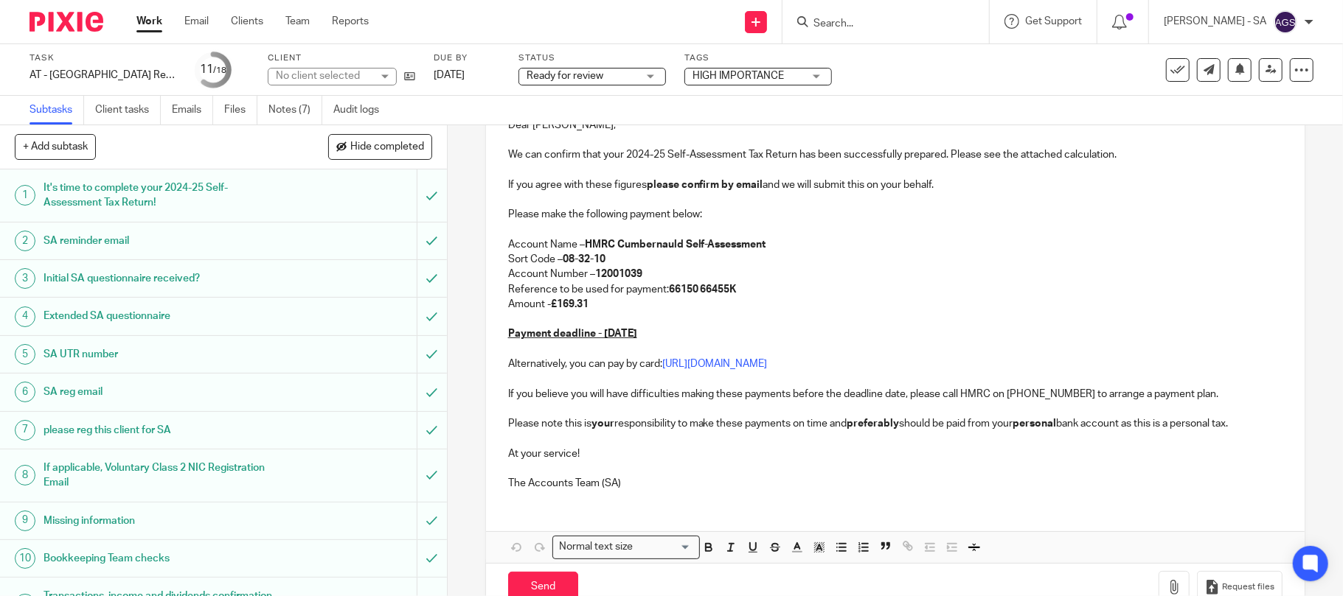
scroll to position [260, 0]
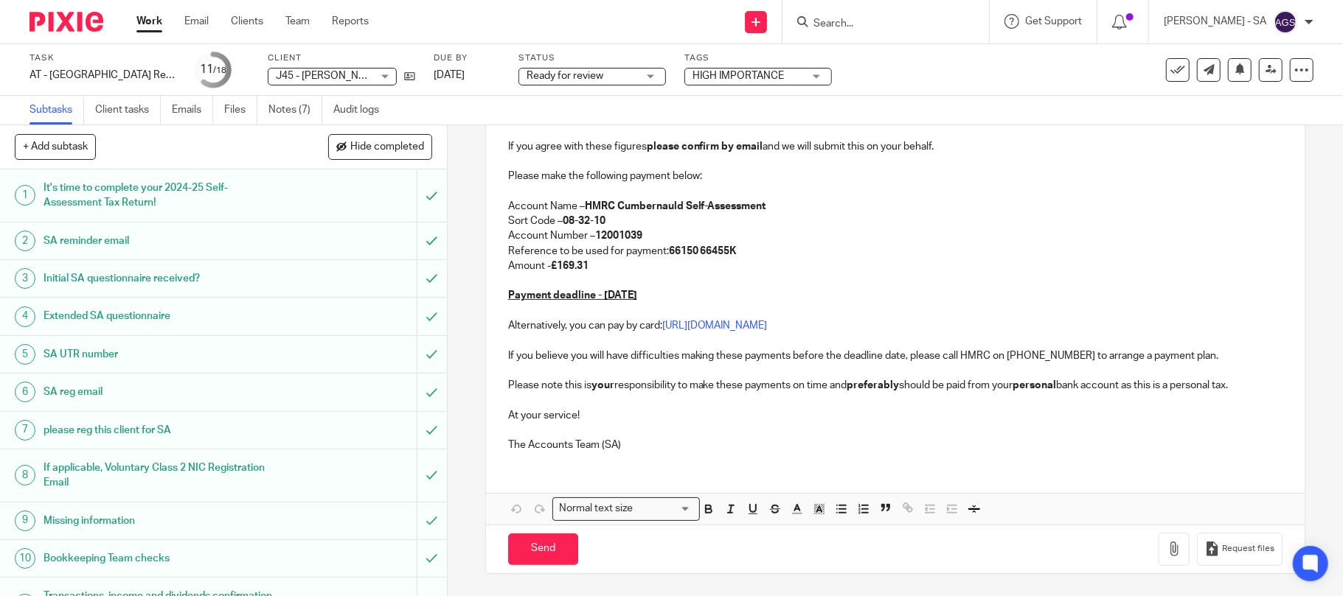
click at [458, 156] on div "15 SA email - Tax to pay Manual email Secure the attachments in this message. F…" at bounding box center [895, 360] width 895 height 471
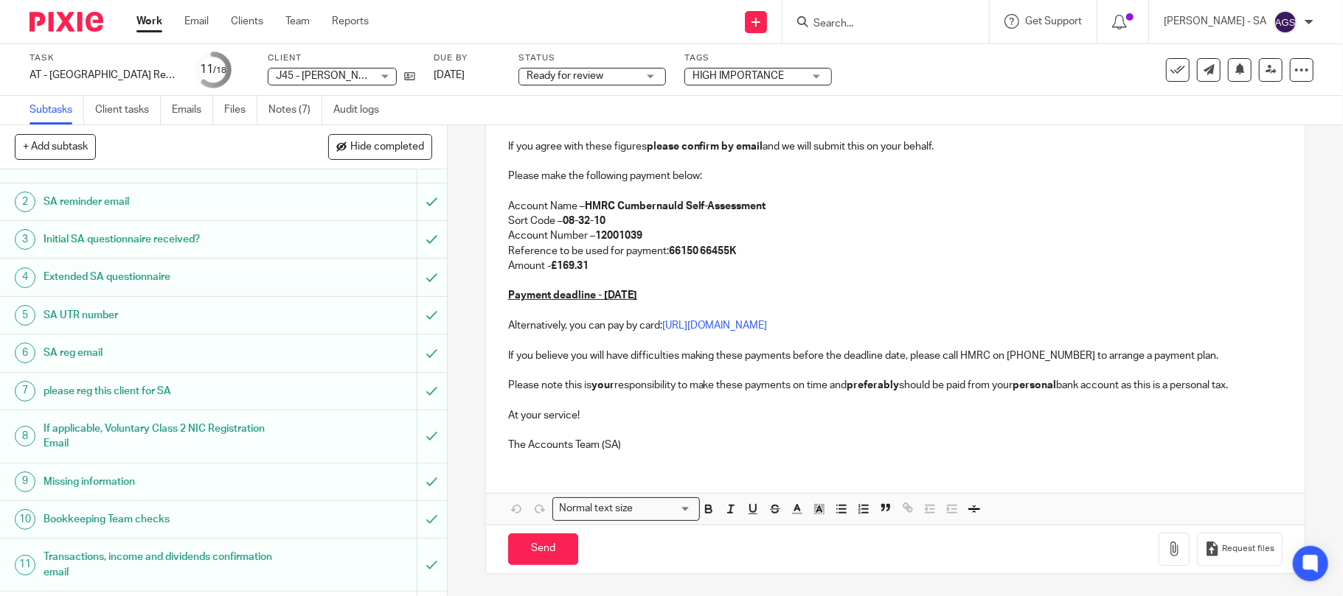
scroll to position [0, 0]
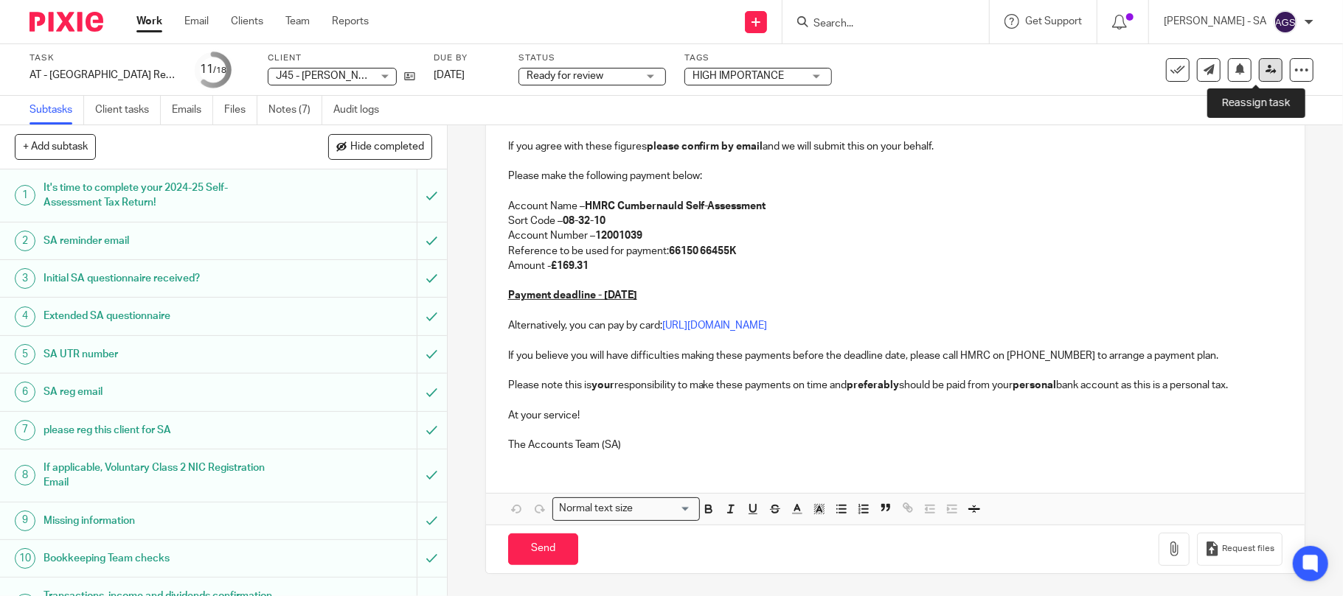
click at [1265, 68] on icon at bounding box center [1270, 69] width 11 height 11
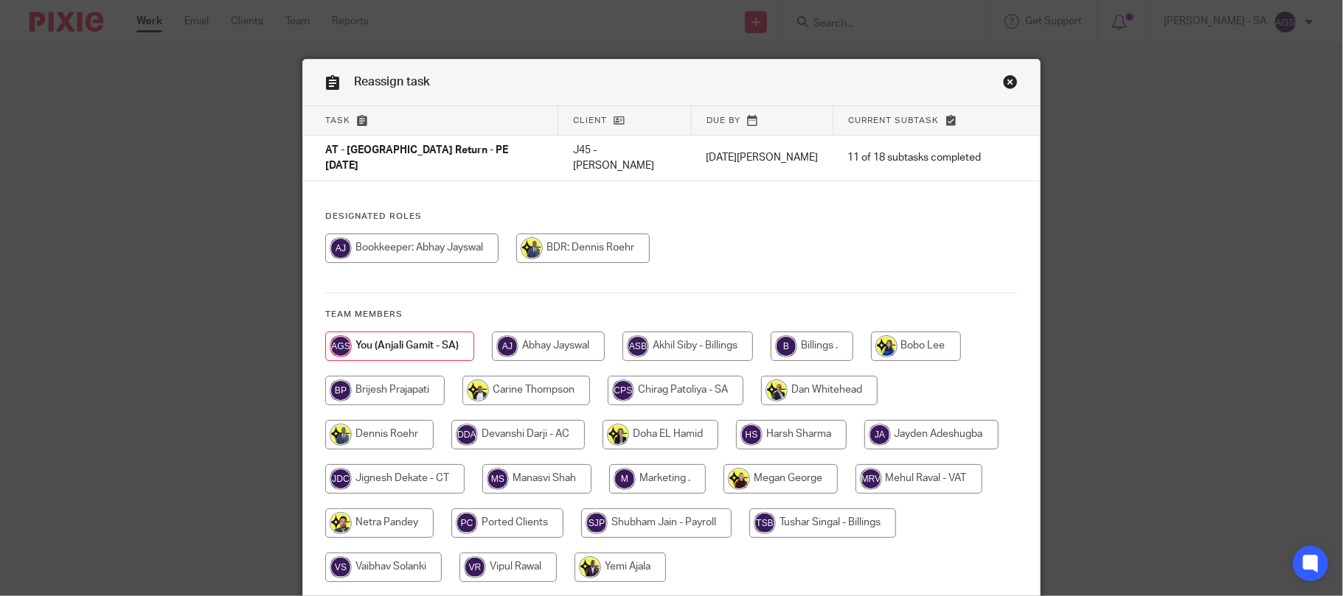
scroll to position [98, 0]
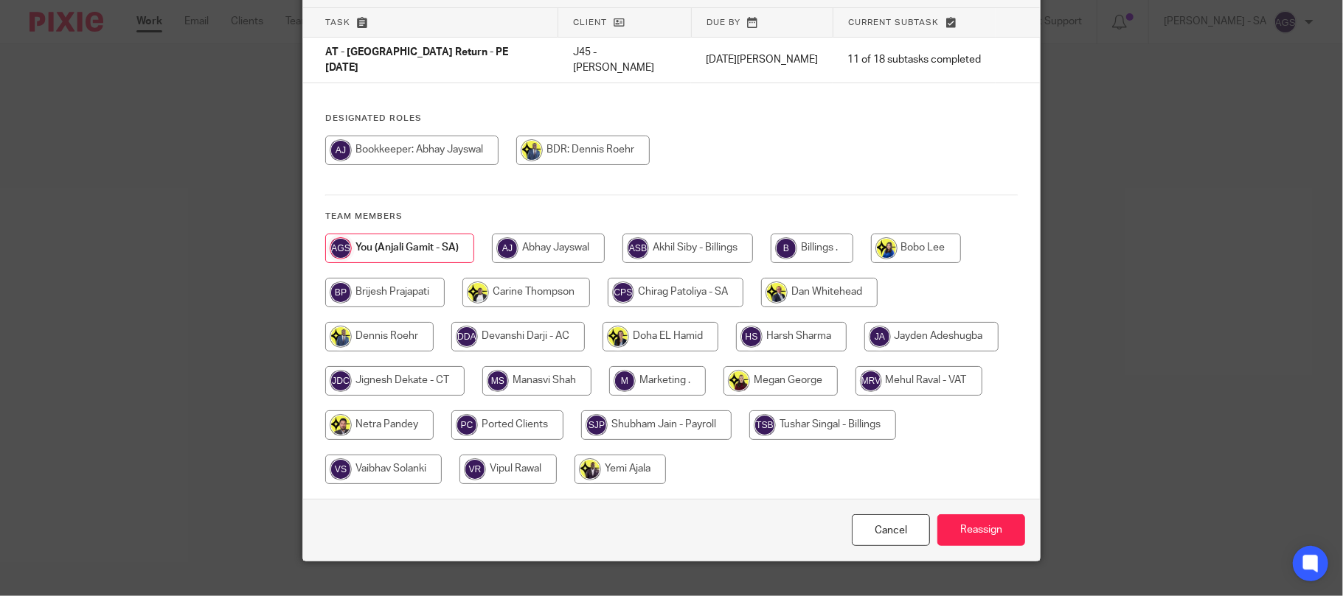
click at [433, 422] on input "radio" at bounding box center [379, 425] width 108 height 29
radio input "true"
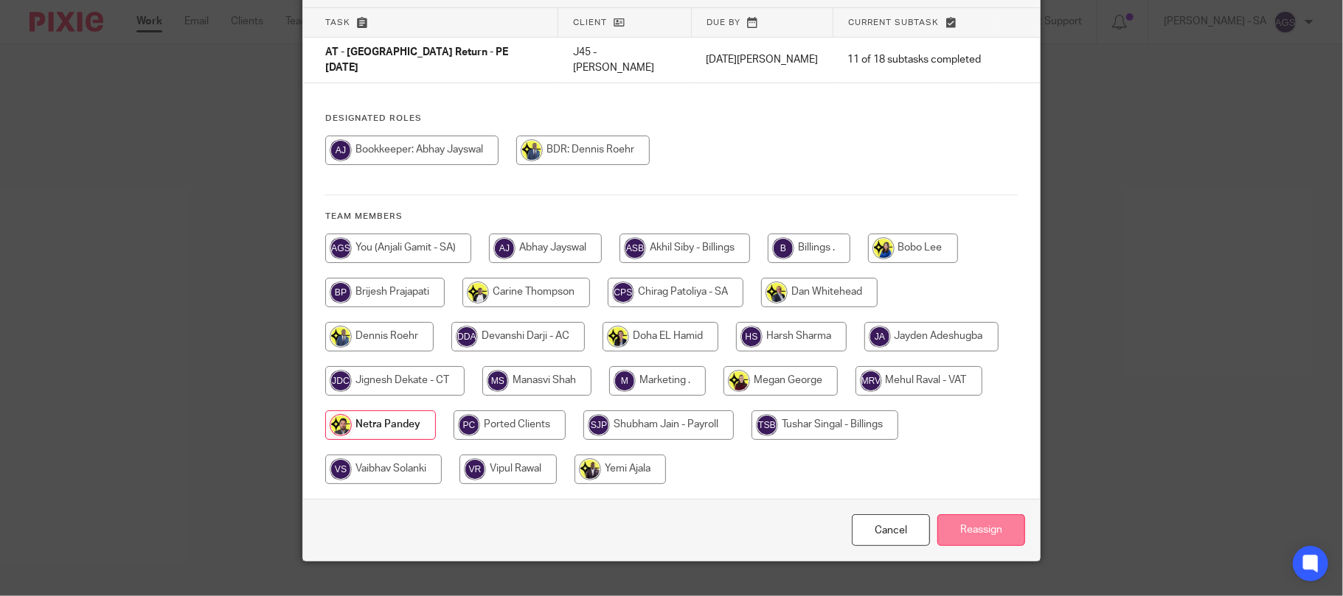
click at [968, 520] on input "Reassign" at bounding box center [981, 531] width 88 height 32
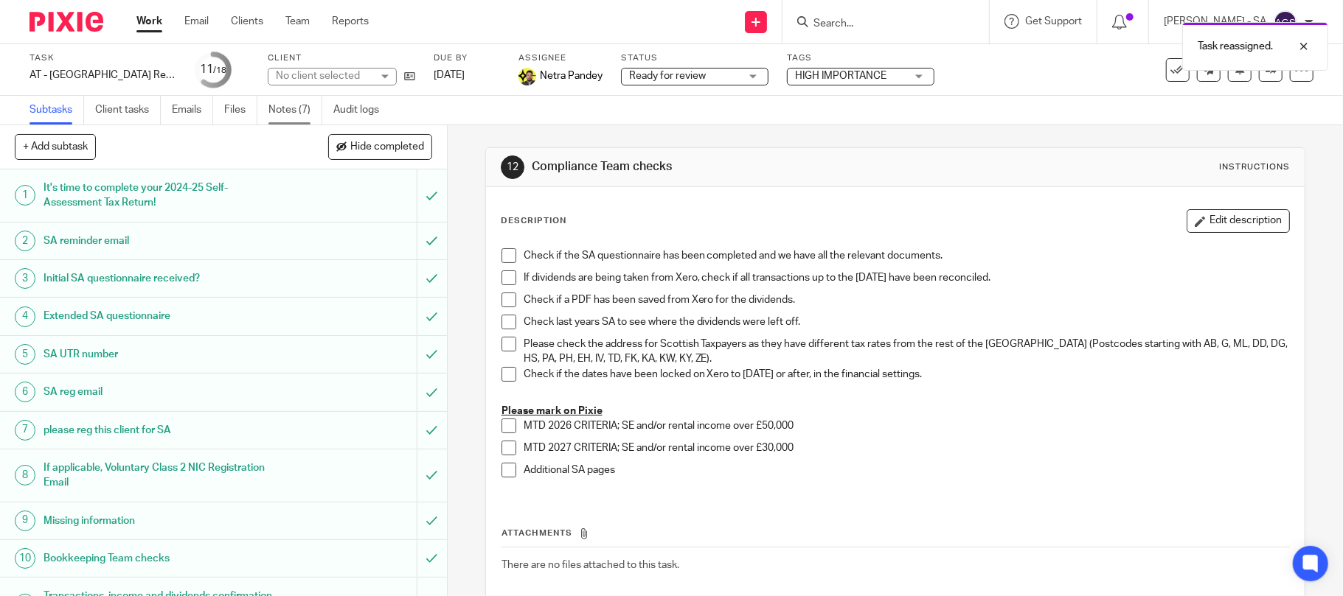
click at [285, 115] on link "Notes (7)" at bounding box center [295, 110] width 54 height 29
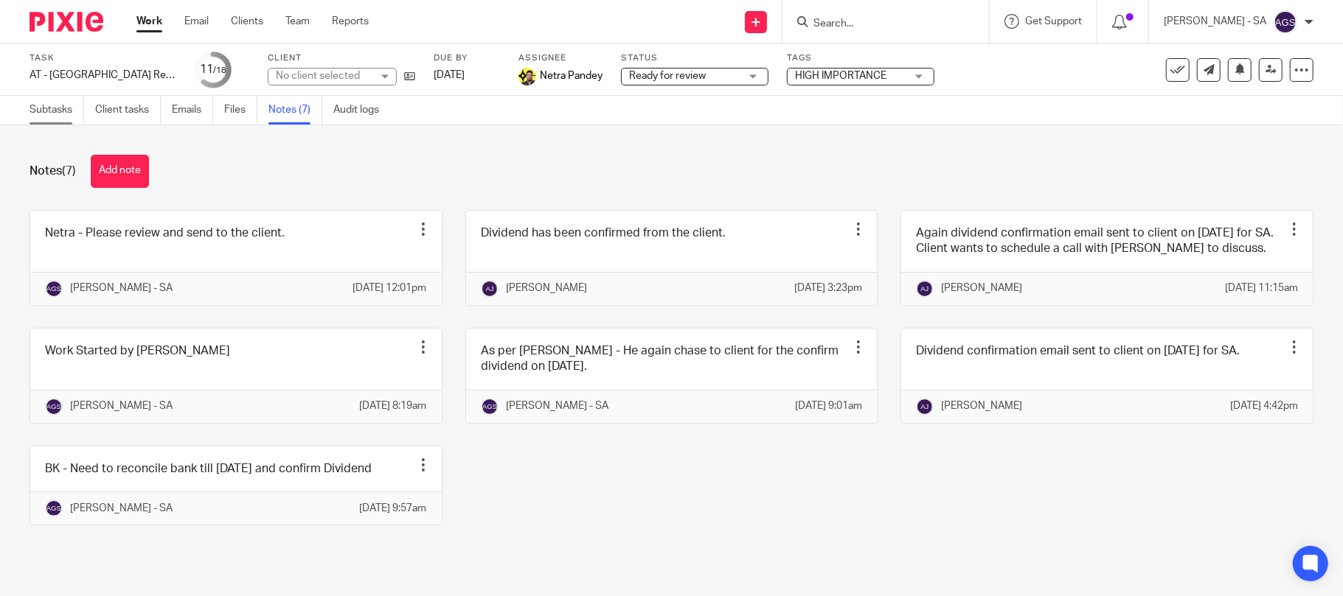
click at [46, 114] on link "Subtasks" at bounding box center [56, 110] width 55 height 29
